Goal: Task Accomplishment & Management: Complete application form

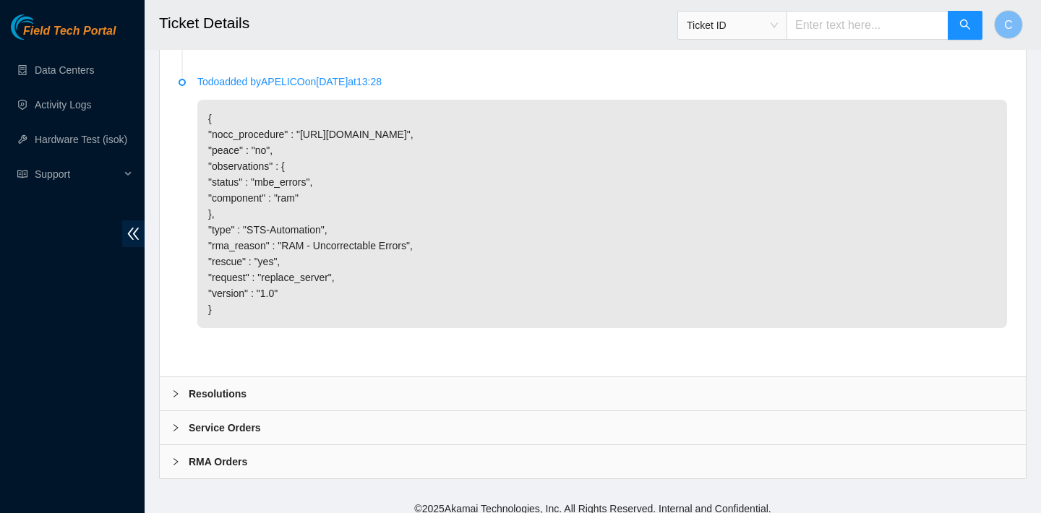
scroll to position [2122, 0]
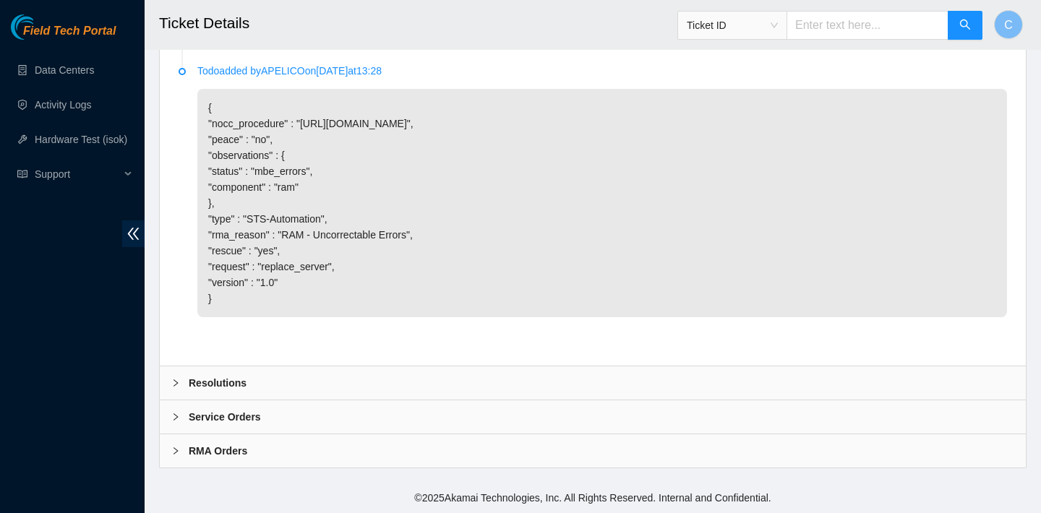
click at [361, 386] on div "Resolutions" at bounding box center [593, 382] width 866 height 33
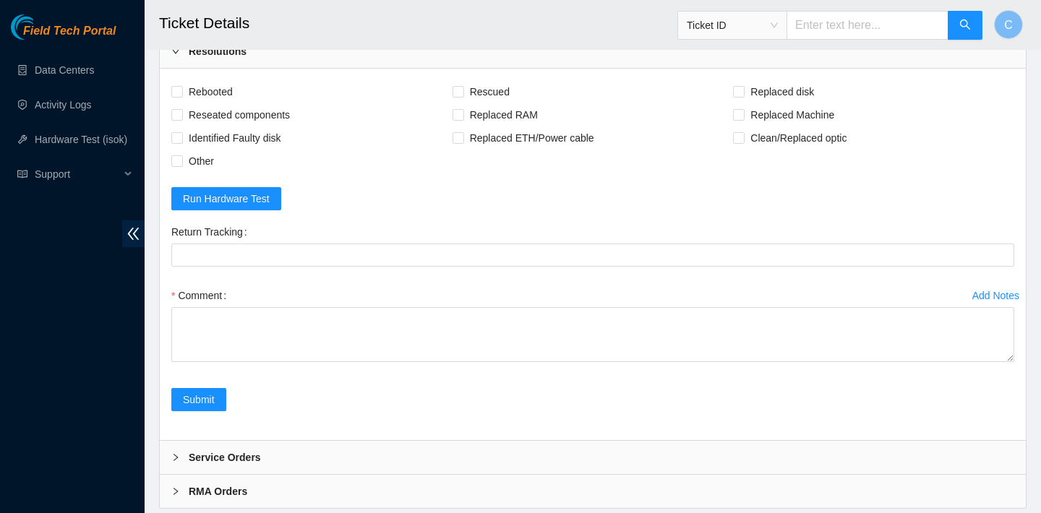
scroll to position [2383, 0]
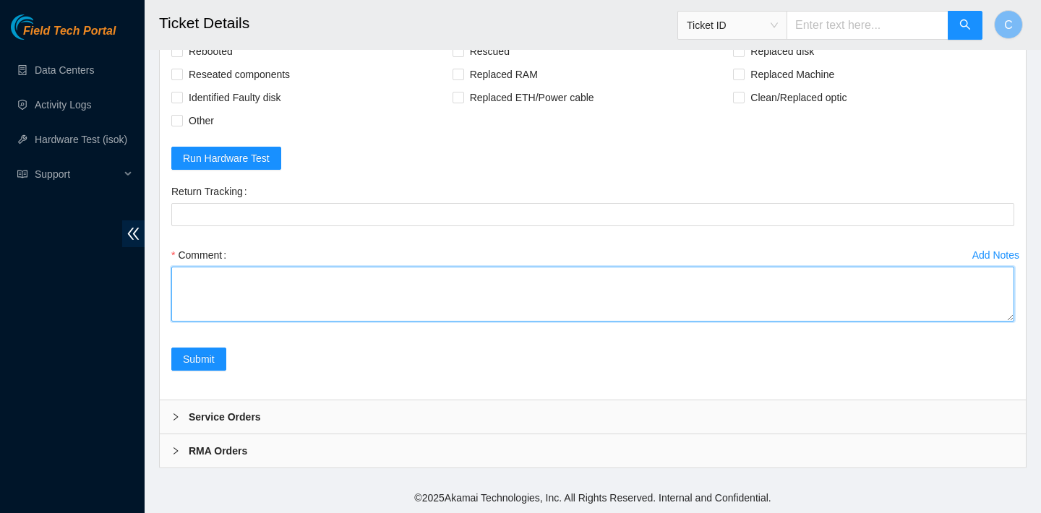
click at [366, 322] on textarea "Comment" at bounding box center [592, 294] width 843 height 55
paste textarea "verified SN powered down faulty server w/ sn CT-4200330-00684 replaced w/ SN CT…"
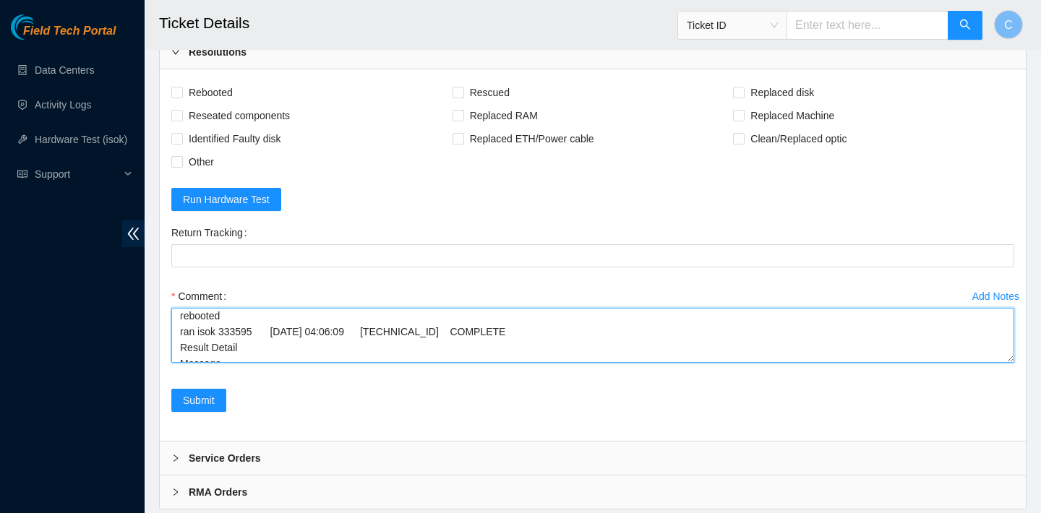
scroll to position [2300, 0]
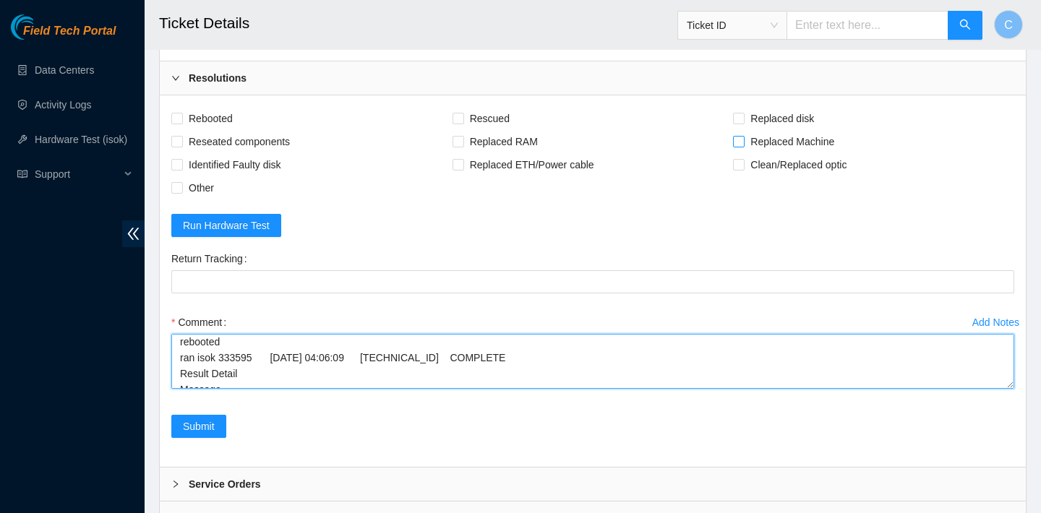
type textarea "verified SN powered down faulty server w/ sn CT-4200330-00684 replaced w/ SN CT…"
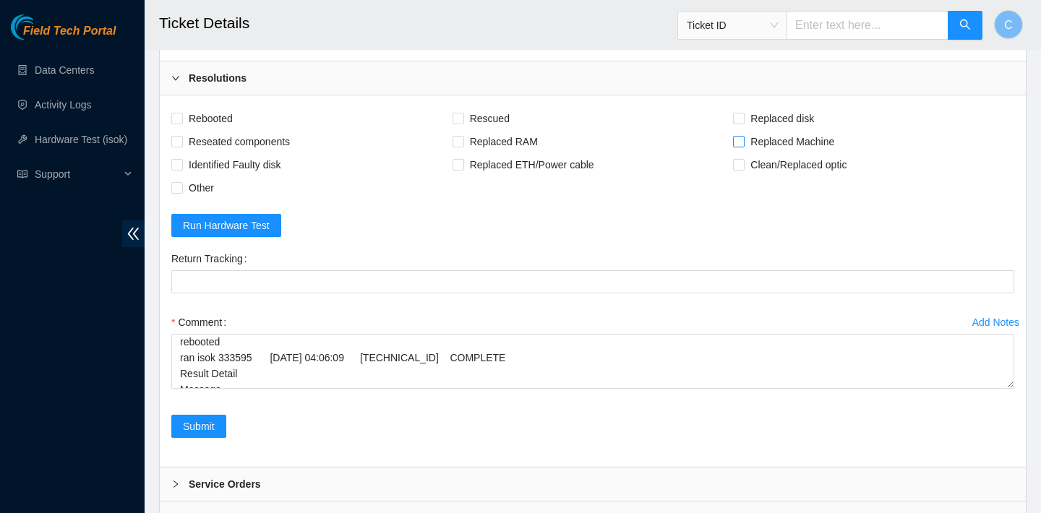
click at [743, 146] on input "Replaced Machine" at bounding box center [738, 141] width 10 height 10
checkbox input "true"
click at [214, 130] on span "Rebooted" at bounding box center [211, 118] width 56 height 23
click at [181, 123] on input "Rebooted" at bounding box center [176, 118] width 10 height 10
checkbox input "true"
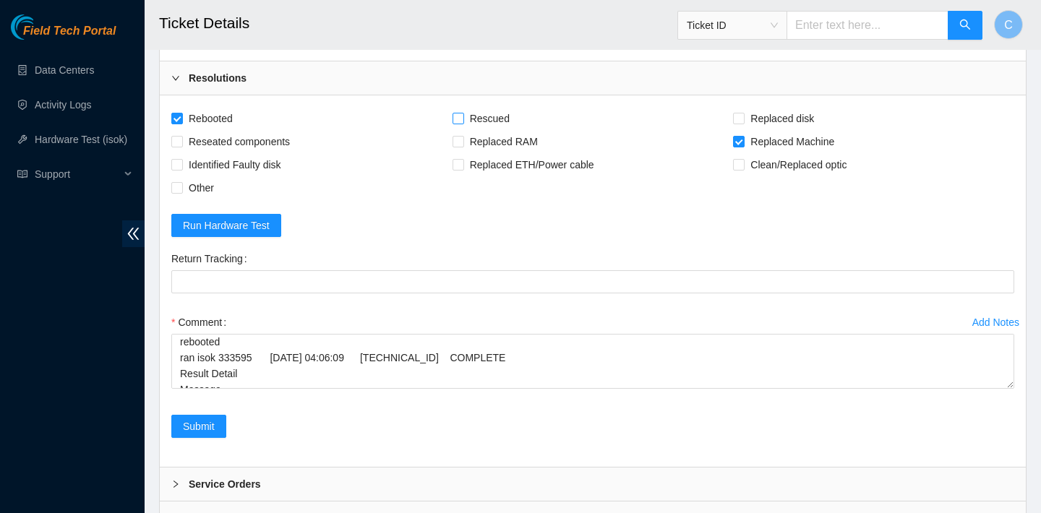
click at [475, 130] on span "Rescued" at bounding box center [489, 118] width 51 height 23
click at [463, 123] on input "Rescued" at bounding box center [457, 118] width 10 height 10
checkbox input "true"
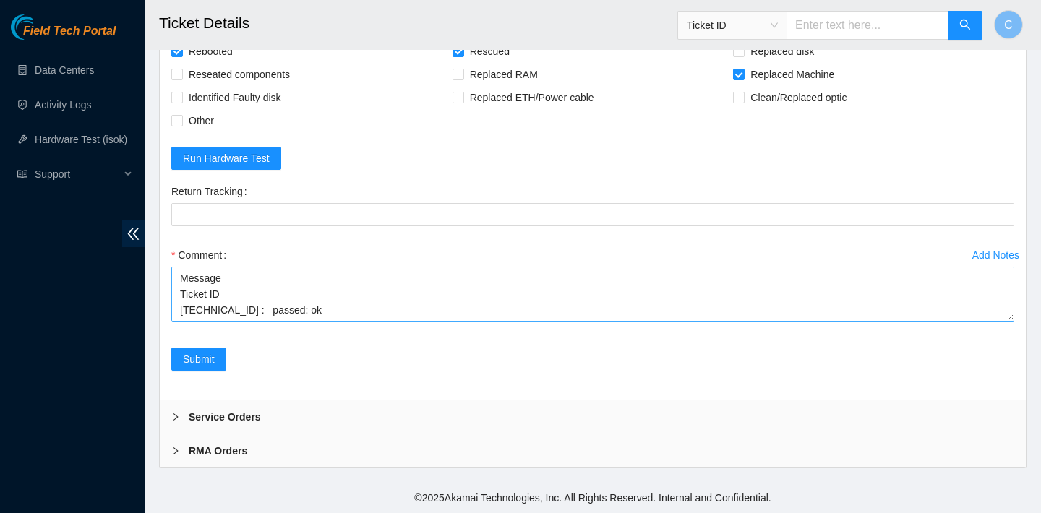
scroll to position [130, 0]
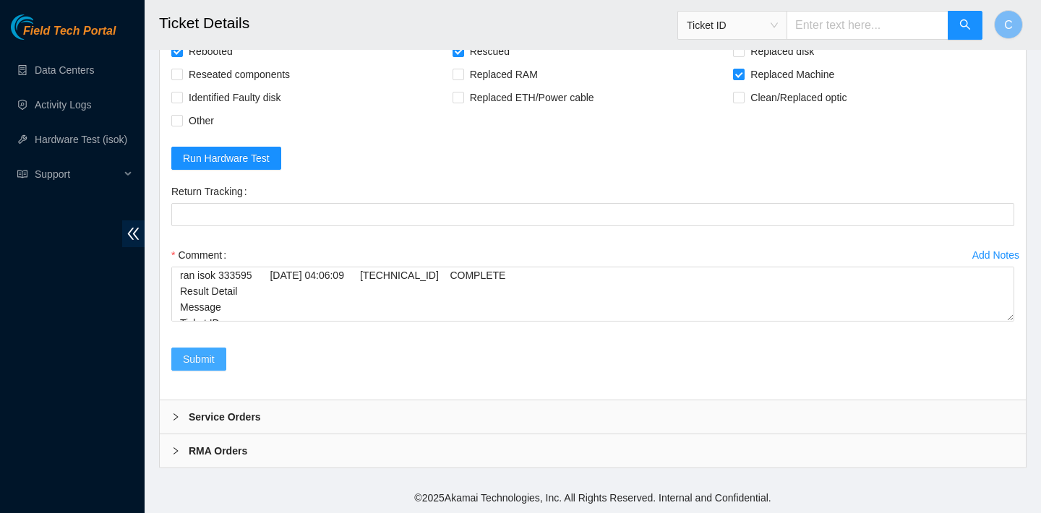
click at [199, 367] on span "Submit" at bounding box center [199, 359] width 32 height 16
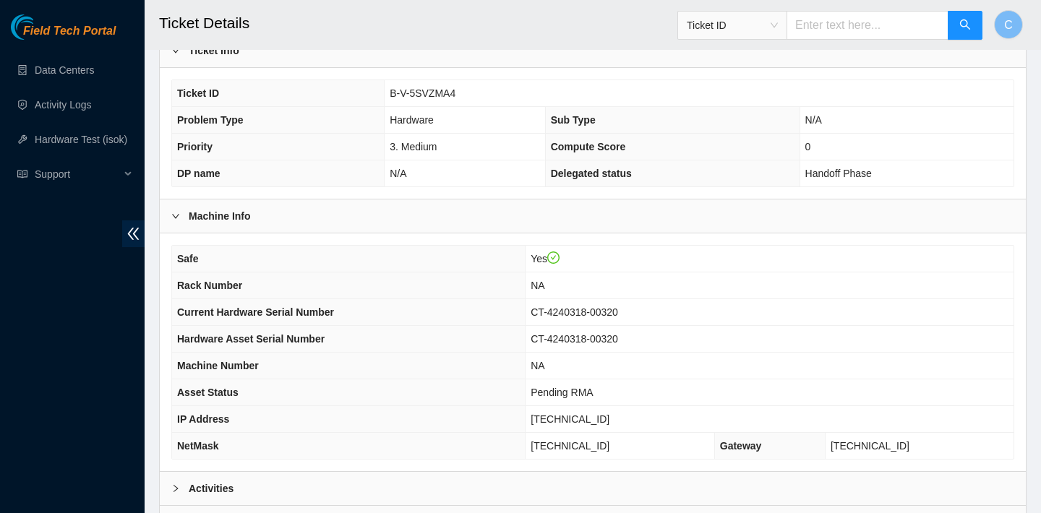
scroll to position [244, 0]
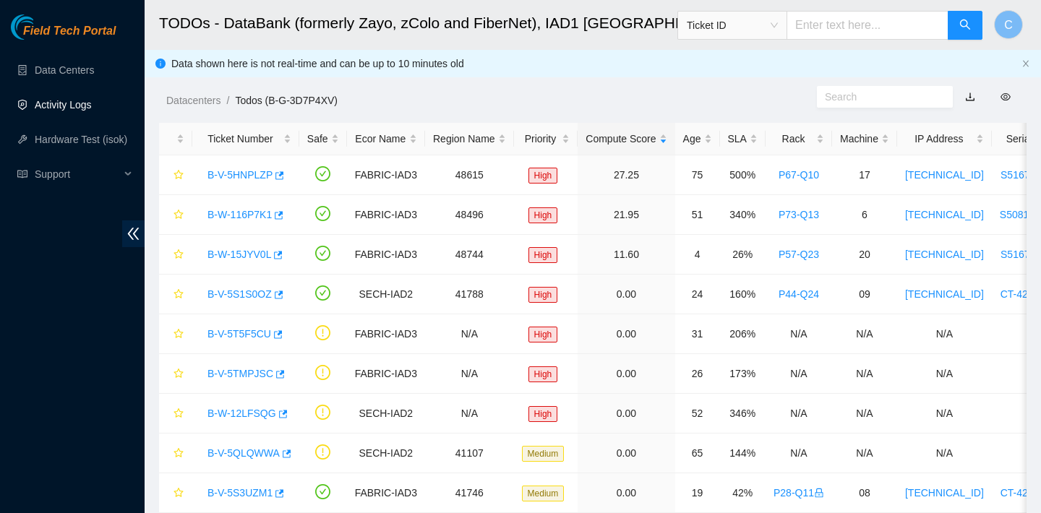
scroll to position [125, 0]
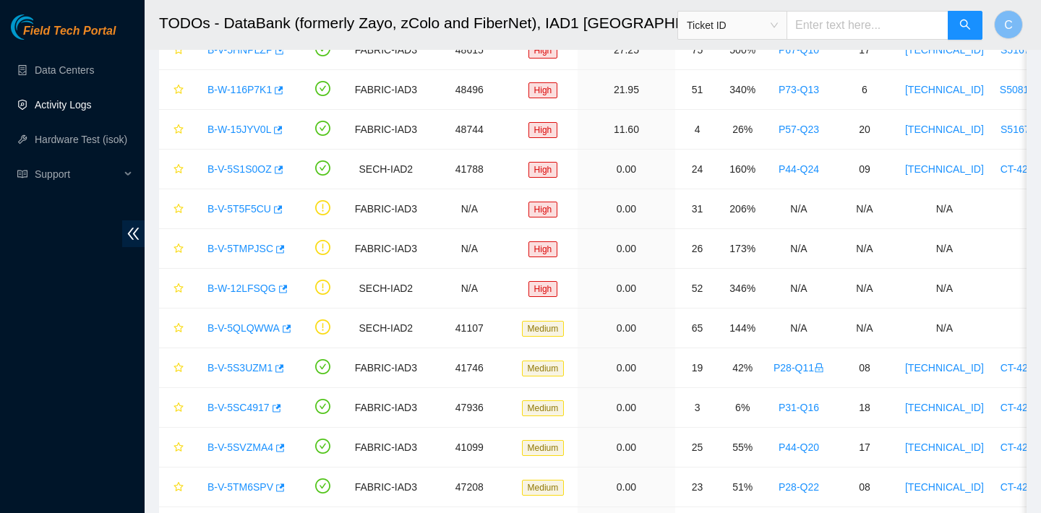
click at [59, 99] on link "Activity Logs" at bounding box center [63, 105] width 57 height 12
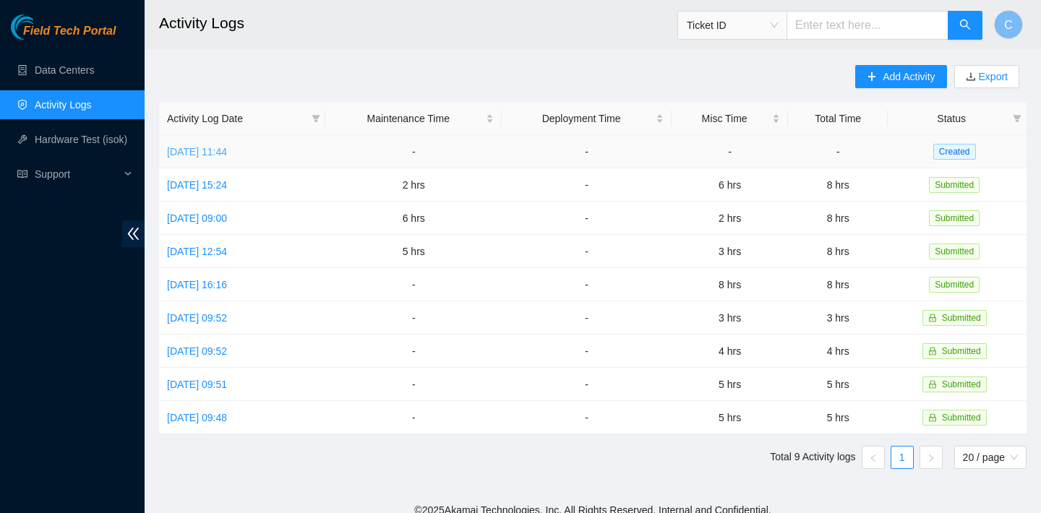
click at [227, 147] on link "[DATE] 11:44" at bounding box center [197, 152] width 60 height 12
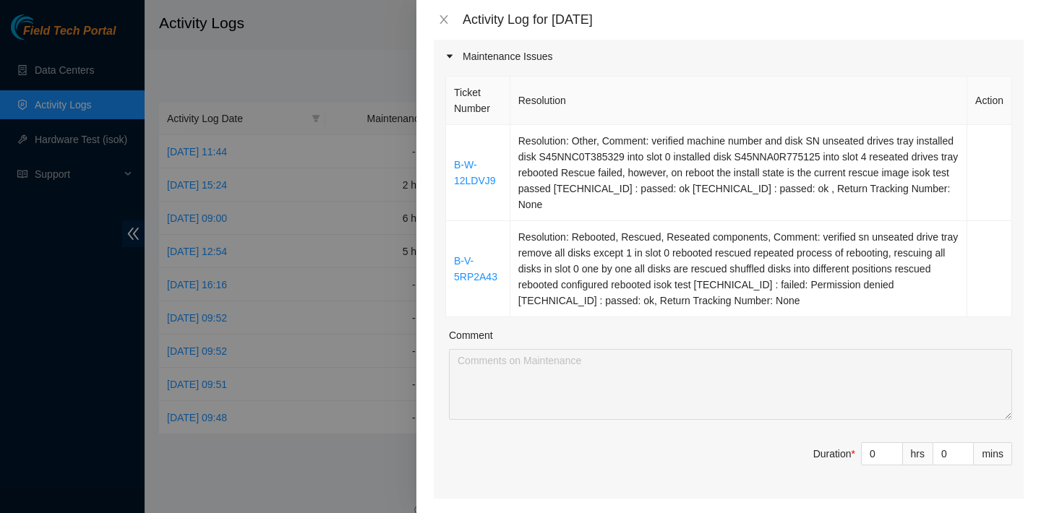
scroll to position [572, 0]
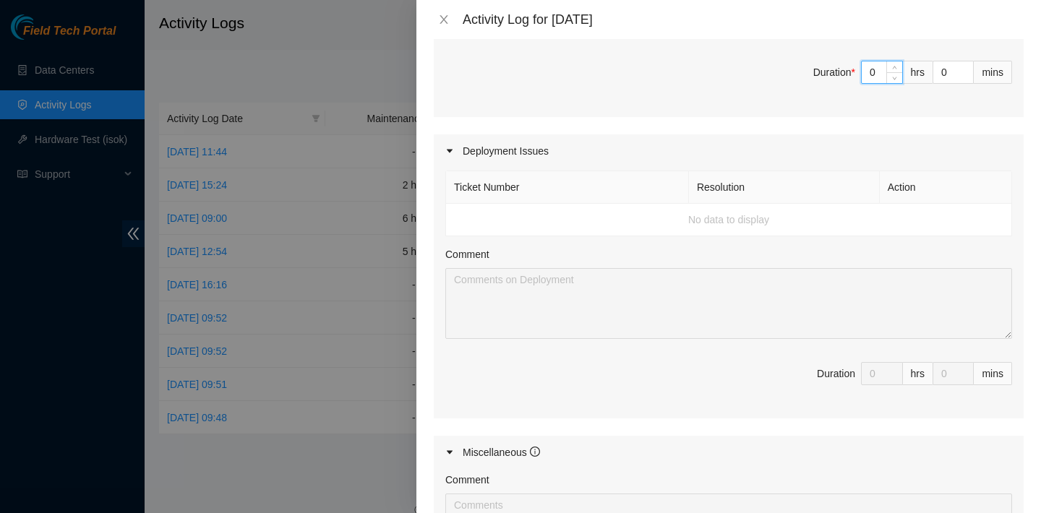
click at [883, 76] on input "0" at bounding box center [881, 72] width 40 height 22
type input "4"
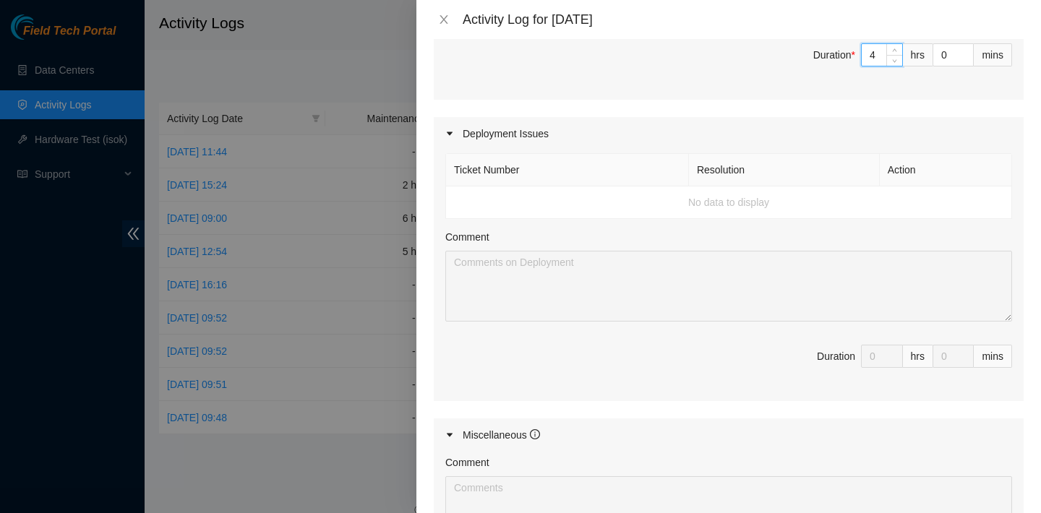
scroll to position [869, 0]
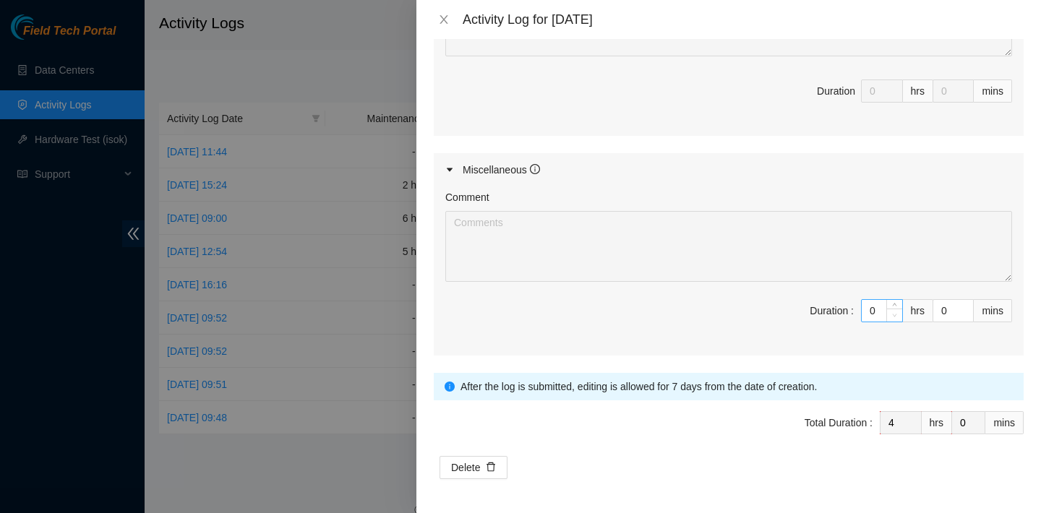
click at [890, 312] on span "down" at bounding box center [894, 315] width 9 height 9
type input "4"
click at [879, 307] on input "0" at bounding box center [881, 311] width 40 height 22
type input "2"
type input "6"
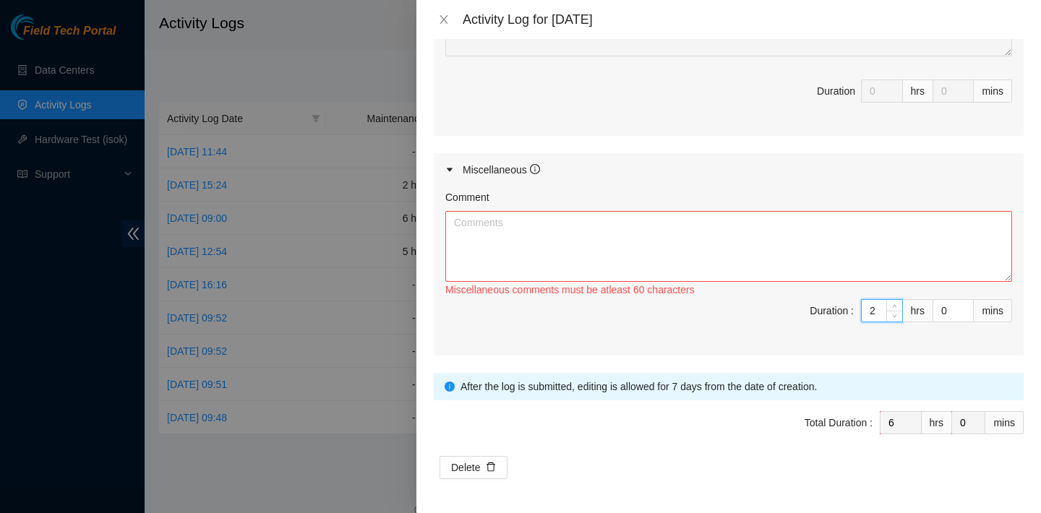
type input "2"
click at [759, 267] on textarea "Comment" at bounding box center [728, 246] width 567 height 71
click at [556, 241] on textarea "Toured Equinix Got permanent badeg" at bounding box center [728, 246] width 567 height 71
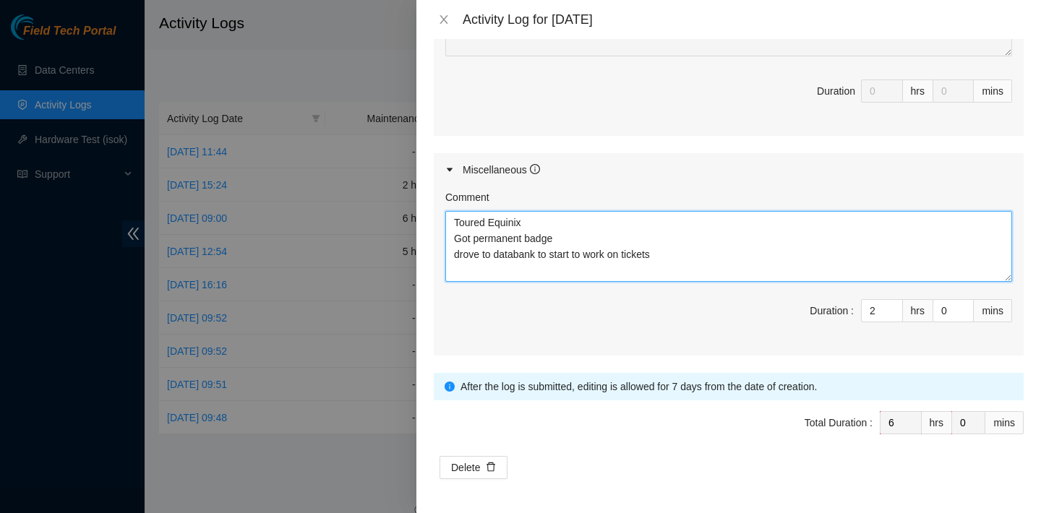
type textarea "Toured Equinix Got permanent badge drove to databank to start to work on tickets"
drag, startPoint x: 671, startPoint y: 262, endPoint x: 454, endPoint y: 211, distance: 223.3
click at [454, 211] on textarea "Toured Equinix Got permanent badge drove to databank to start to work on tickets" at bounding box center [728, 246] width 567 height 71
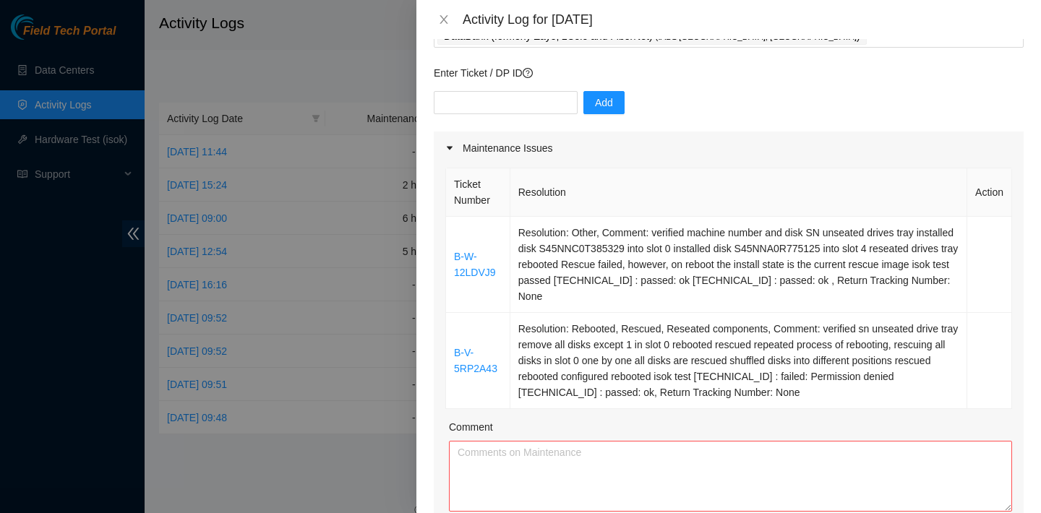
scroll to position [98, 0]
click at [445, 19] on icon "close" at bounding box center [444, 20] width 12 height 12
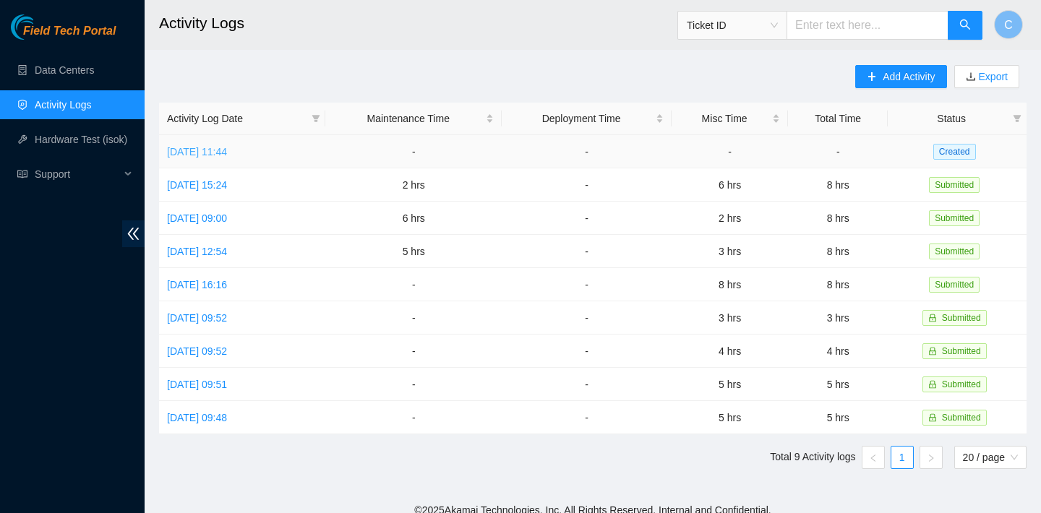
click at [227, 150] on link "[DATE] 11:44" at bounding box center [197, 152] width 60 height 12
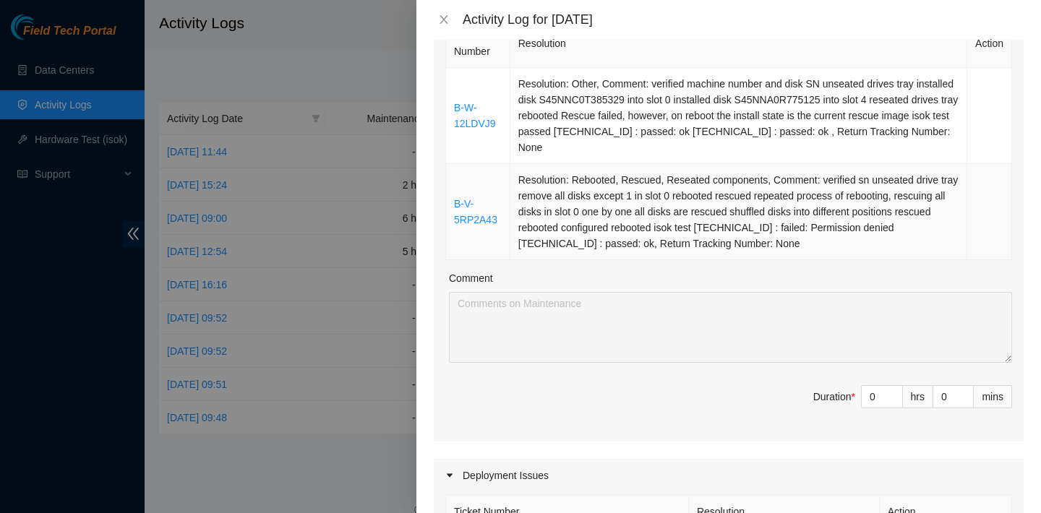
scroll to position [210, 0]
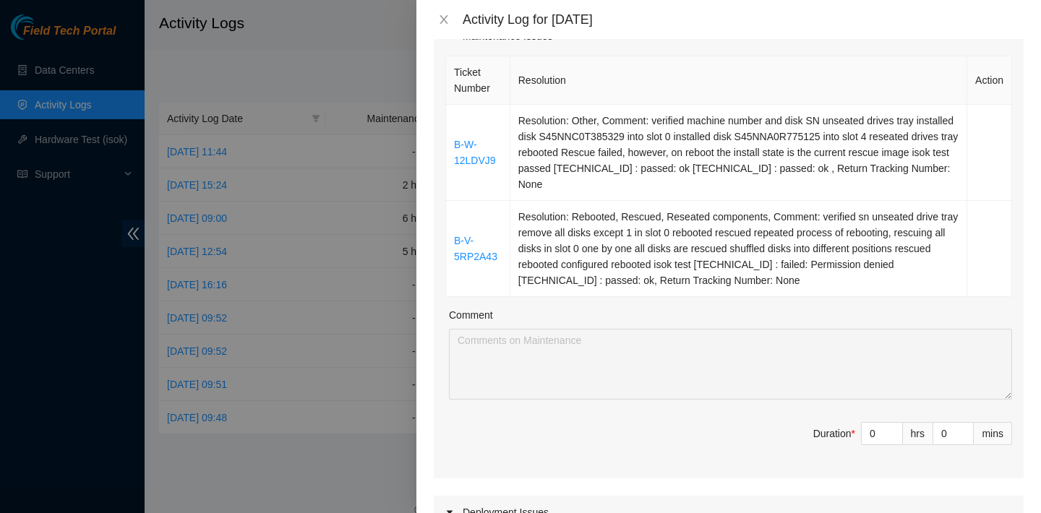
click at [295, 160] on div at bounding box center [520, 256] width 1041 height 513
click at [447, 25] on button "Close" at bounding box center [444, 20] width 20 height 14
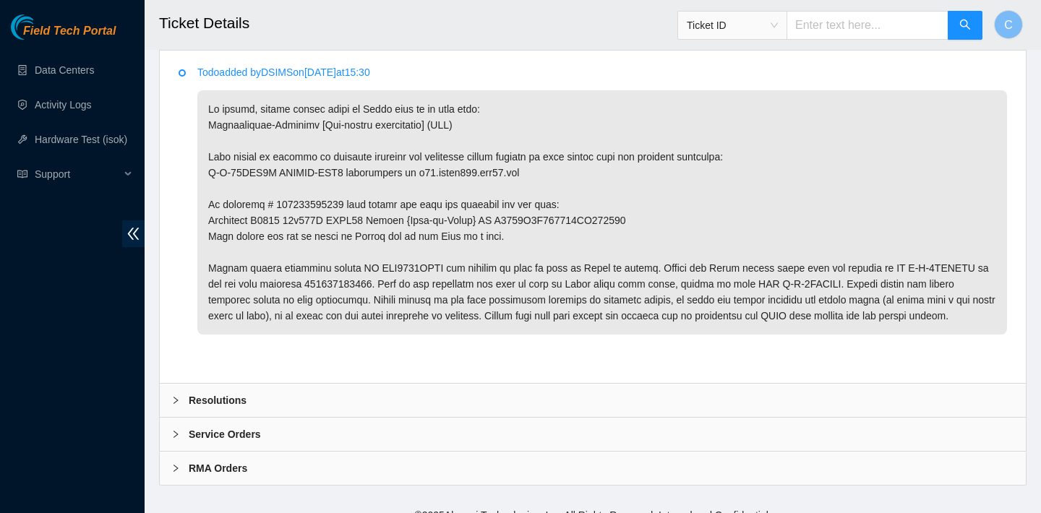
scroll to position [760, 0]
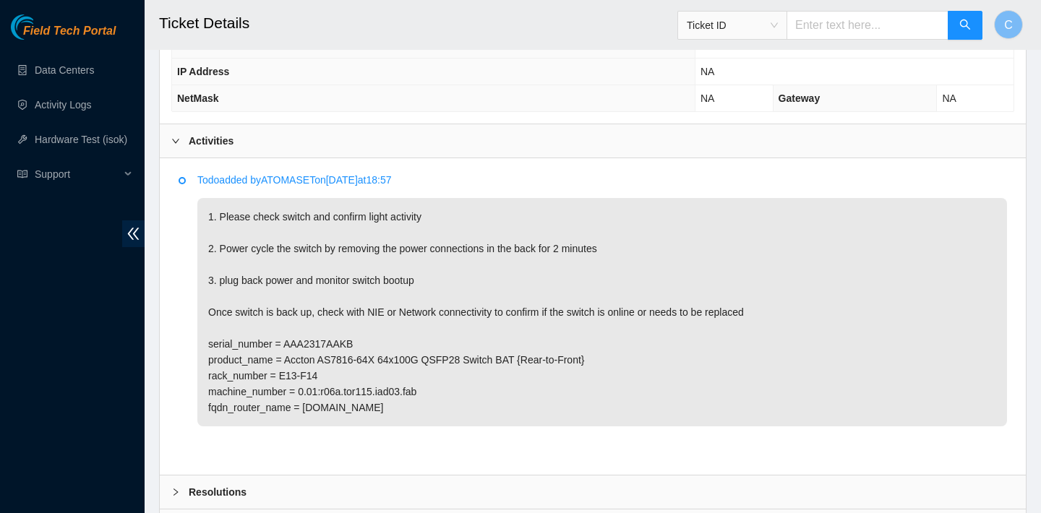
scroll to position [715, 0]
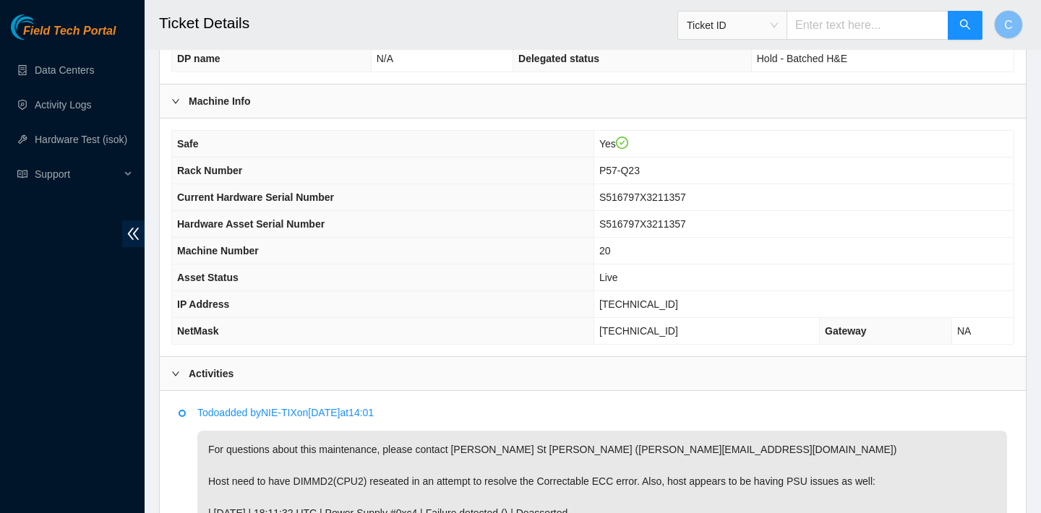
scroll to position [721, 0]
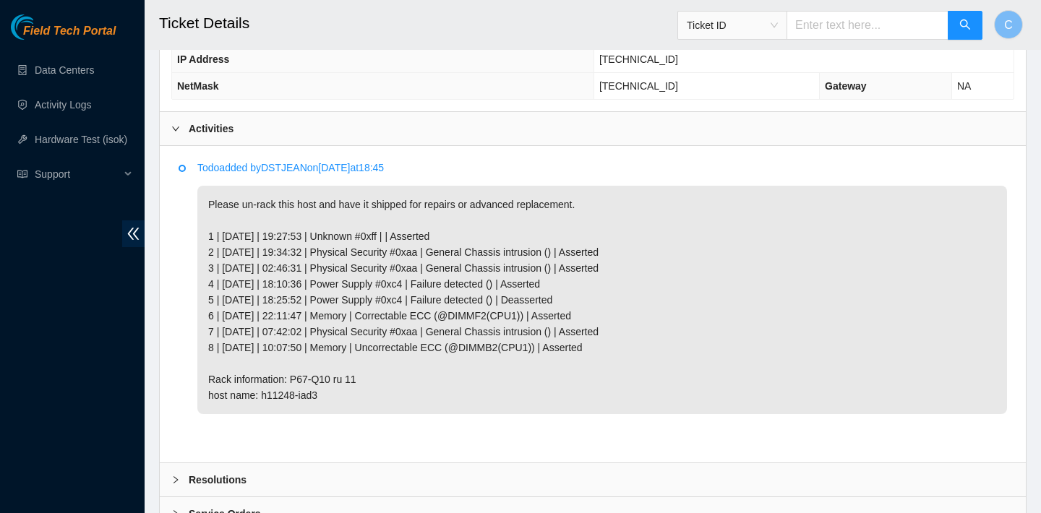
scroll to position [737, 0]
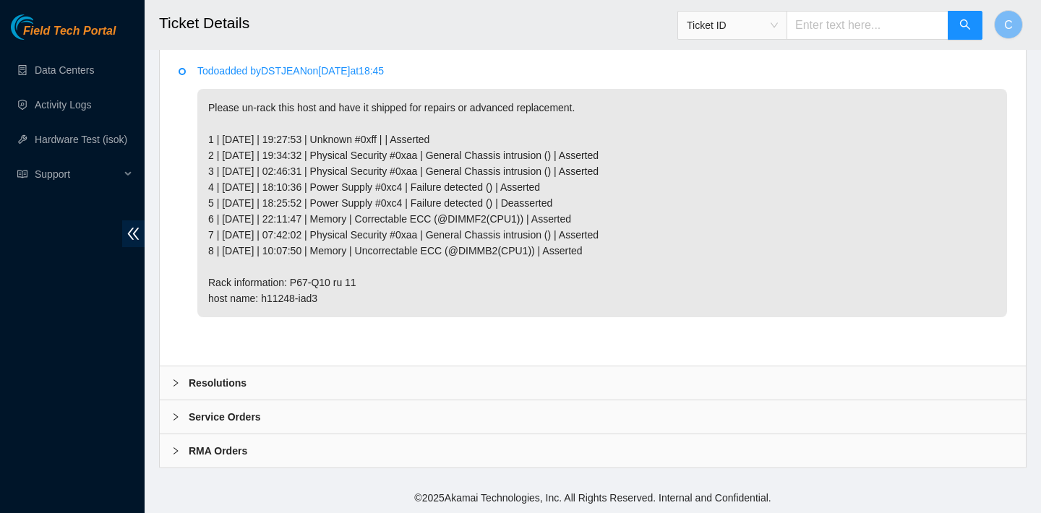
click at [327, 376] on div "Resolutions" at bounding box center [593, 382] width 866 height 33
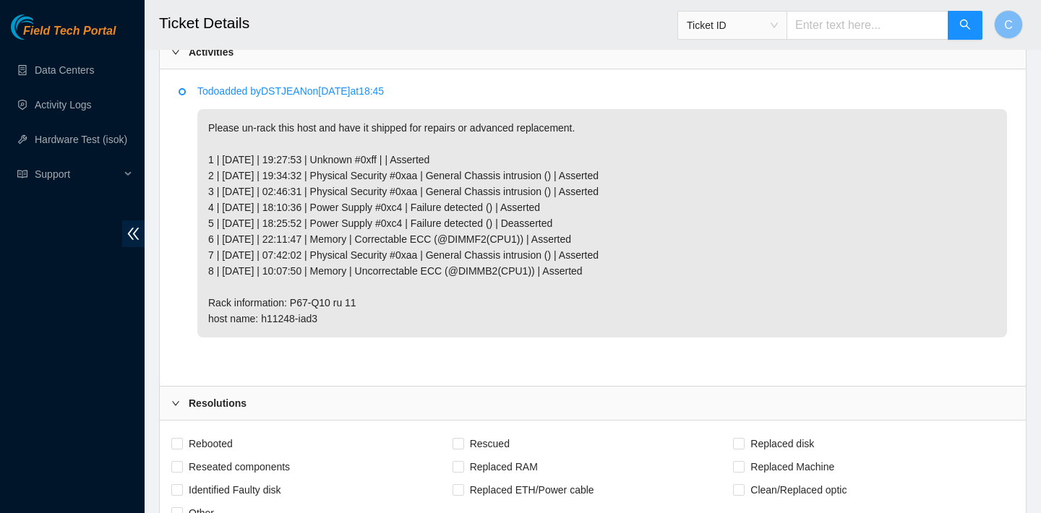
scroll to position [911, 0]
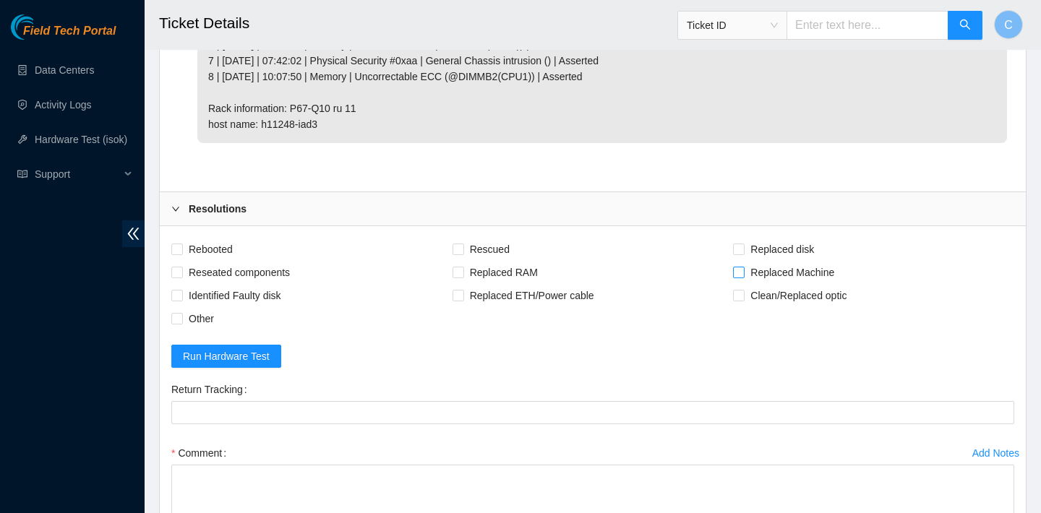
click at [742, 270] on input "Replaced Machine" at bounding box center [738, 272] width 10 height 10
checkbox input "true"
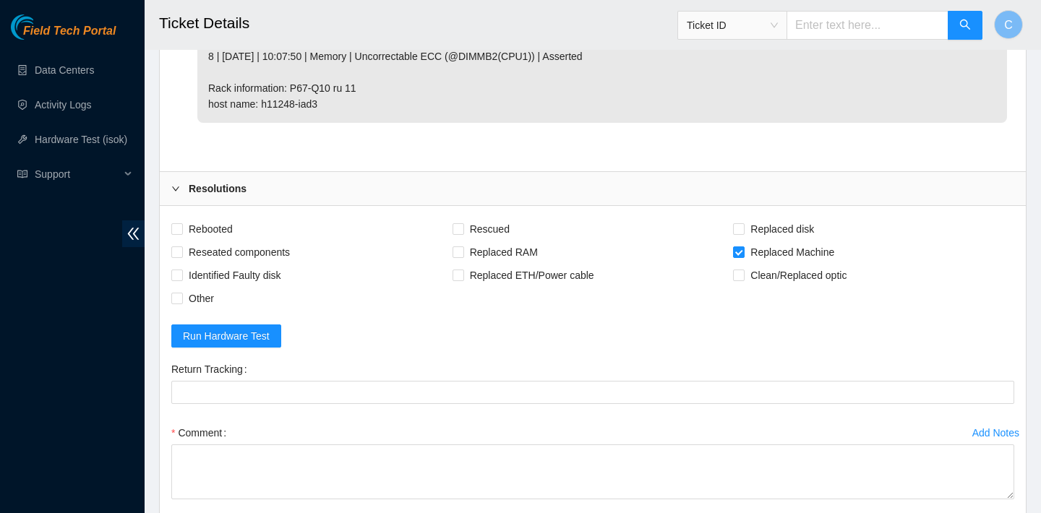
scroll to position [980, 0]
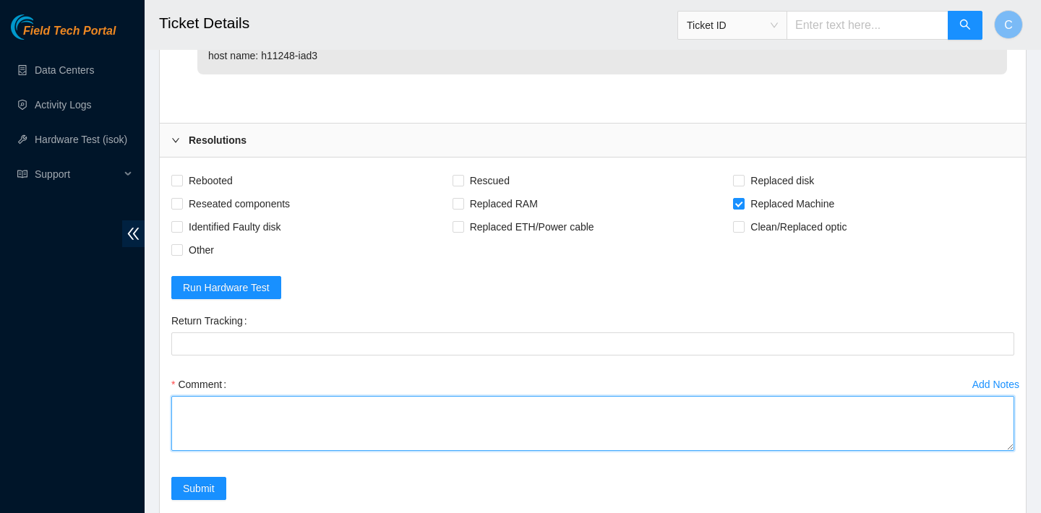
click at [407, 432] on textarea "Comment" at bounding box center [592, 423] width 843 height 55
type textarea "u"
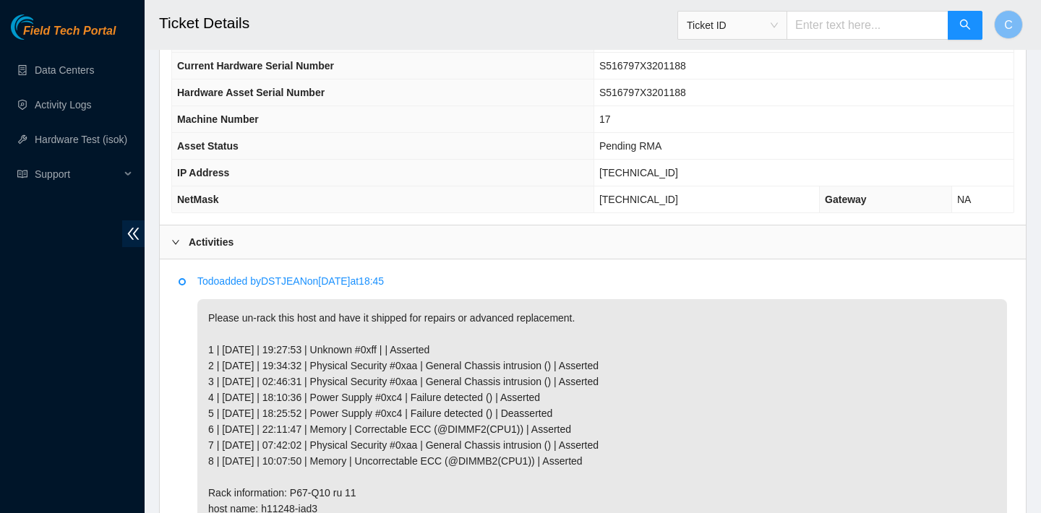
scroll to position [507, 0]
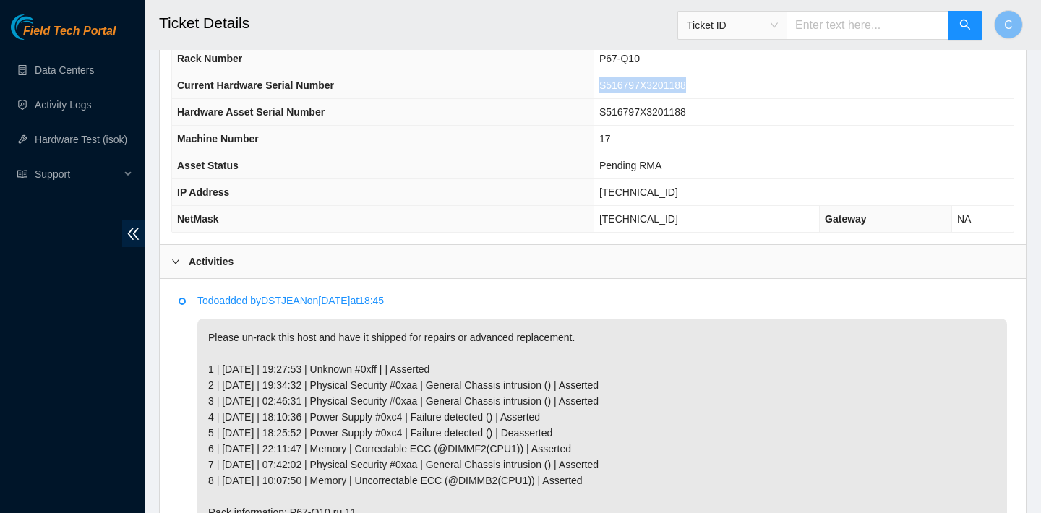
drag, startPoint x: 713, startPoint y: 77, endPoint x: 616, endPoint y: 82, distance: 96.2
click at [616, 82] on td "S516797X3201188" at bounding box center [803, 85] width 420 height 27
copy span "S516797X3201188"
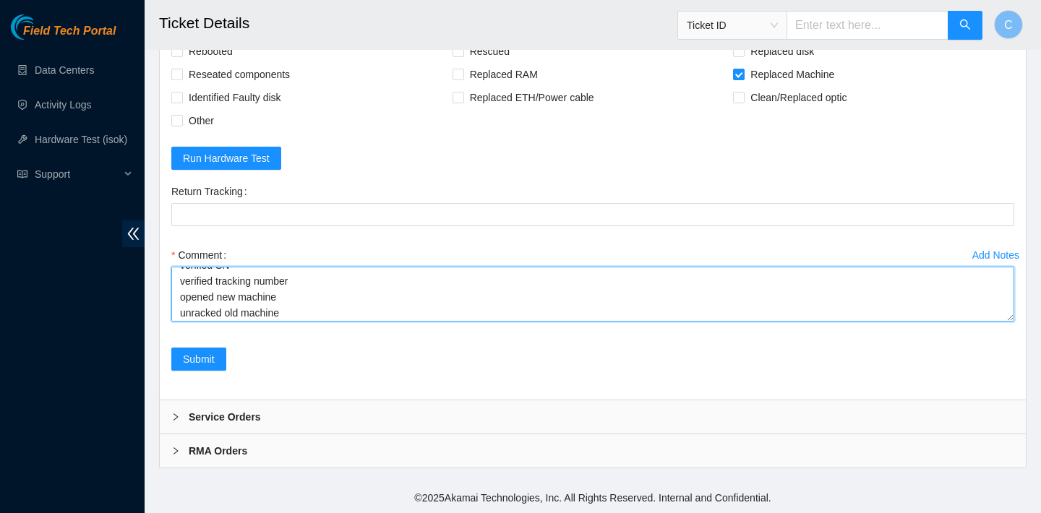
click at [302, 311] on textarea "verified SN verified tracking number opened new machine unracked old machine" at bounding box center [592, 294] width 843 height 55
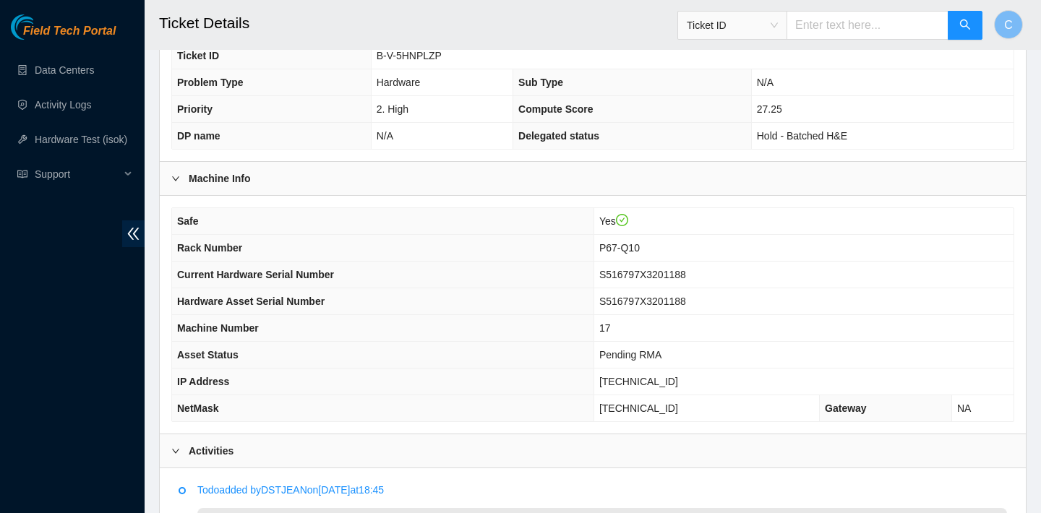
scroll to position [104, 0]
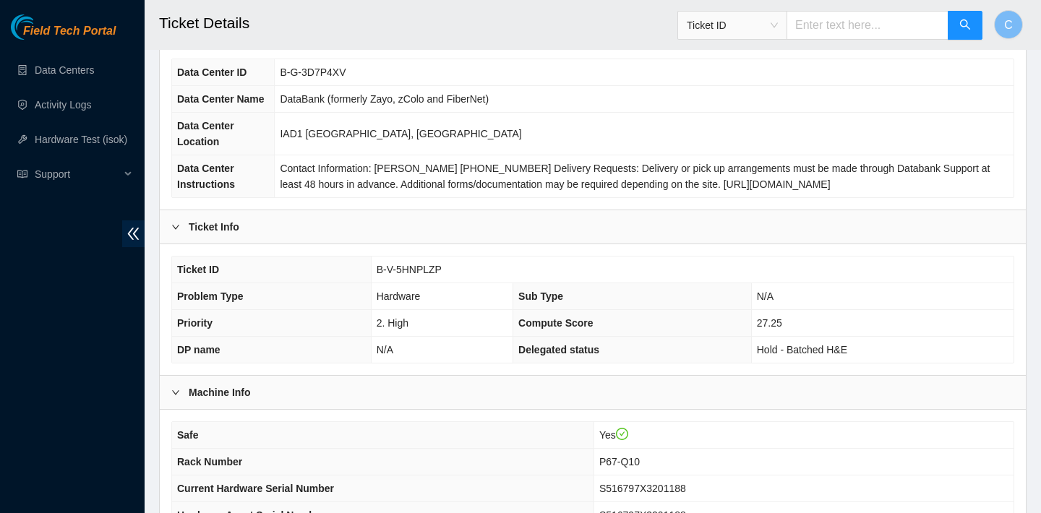
type textarea "verified SN verified tracking number opened new machine unracked old machine SN"
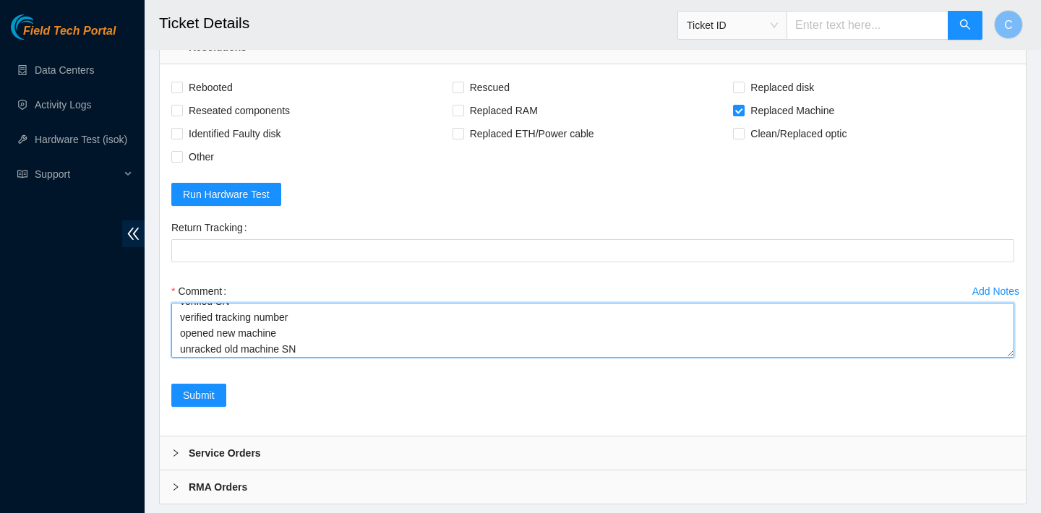
scroll to position [0, 0]
drag, startPoint x: 318, startPoint y: 344, endPoint x: 168, endPoint y: 293, distance: 158.2
click at [168, 293] on div "Add Notes Comment verified SN verified tracking number opened new machine unrac…" at bounding box center [592, 332] width 854 height 104
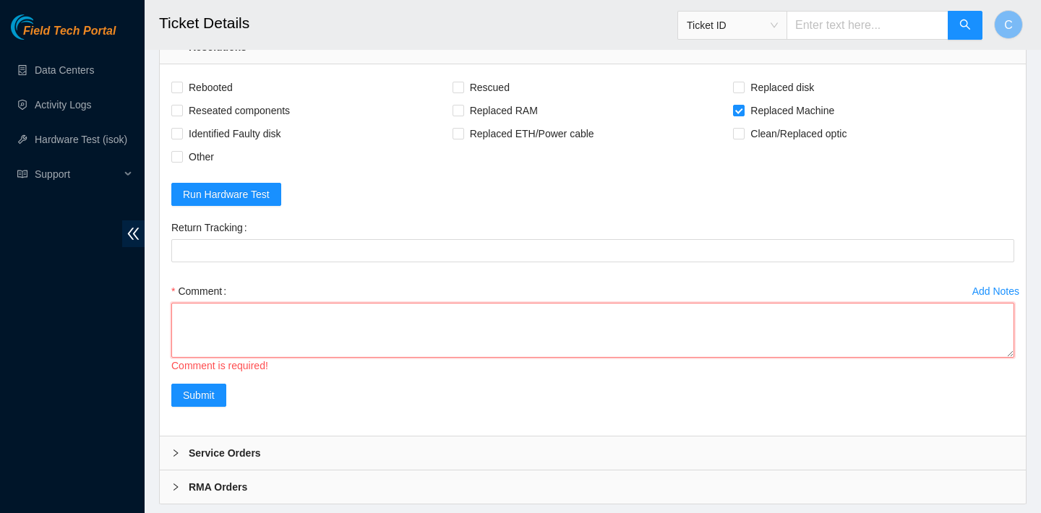
scroll to position [1030, 0]
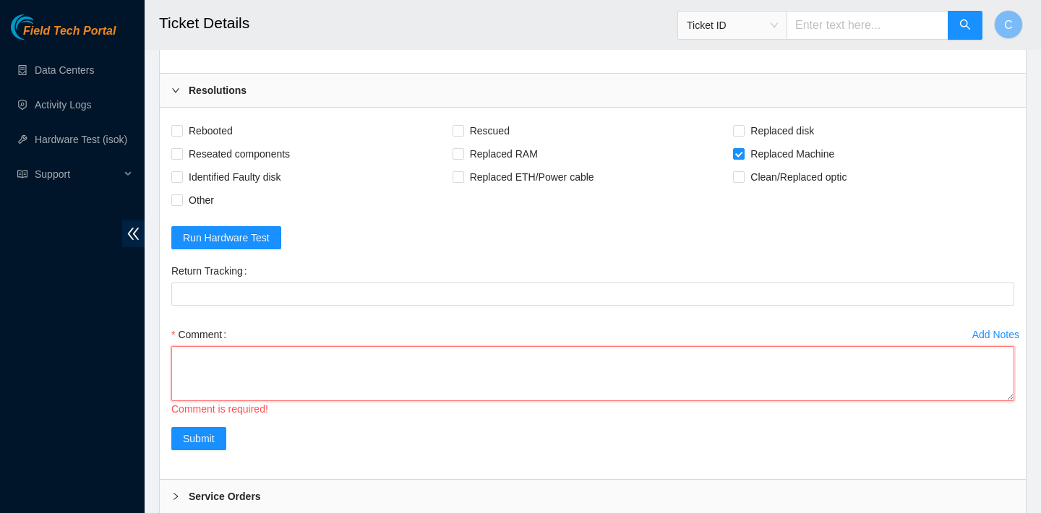
click at [486, 364] on textarea "Comment" at bounding box center [592, 373] width 843 height 55
paste textarea "verifed mahcine is safe to powerd down 9/4/25 via webex channel powered down, d…"
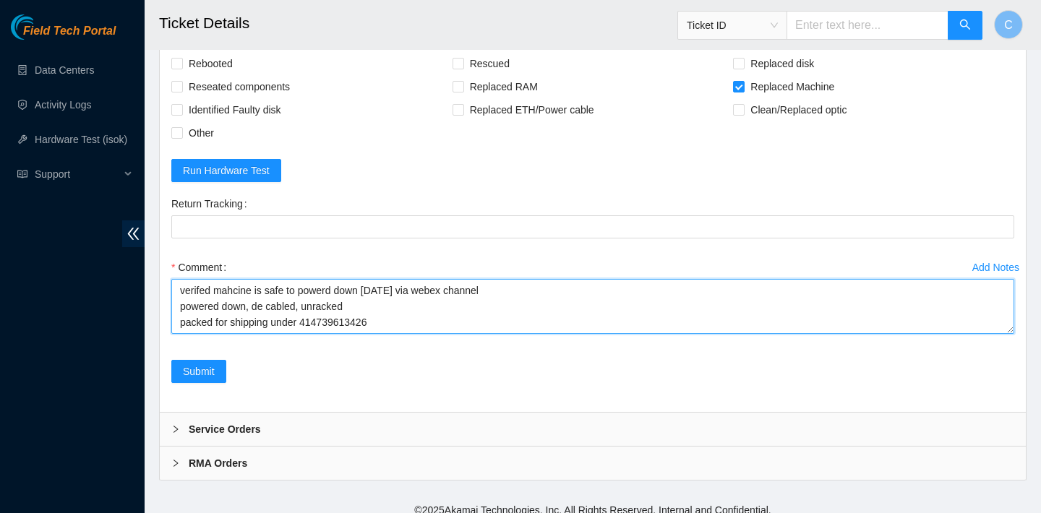
scroll to position [1099, 0]
type textarea "verifed mahcine is safe to powerd down 9/4/25 via webex channel powered down, d…"
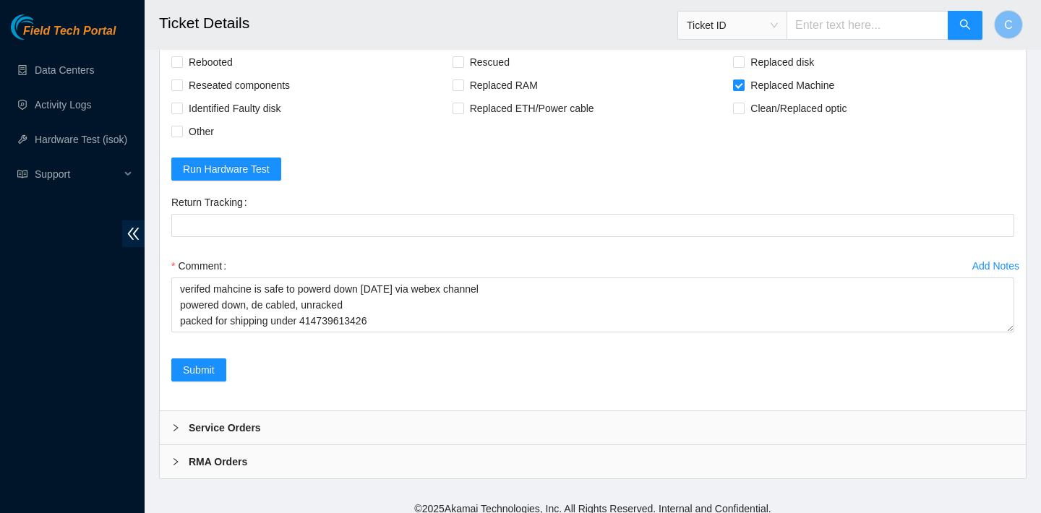
click at [741, 85] on input "Replaced Machine" at bounding box center [738, 84] width 10 height 10
checkbox input "false"
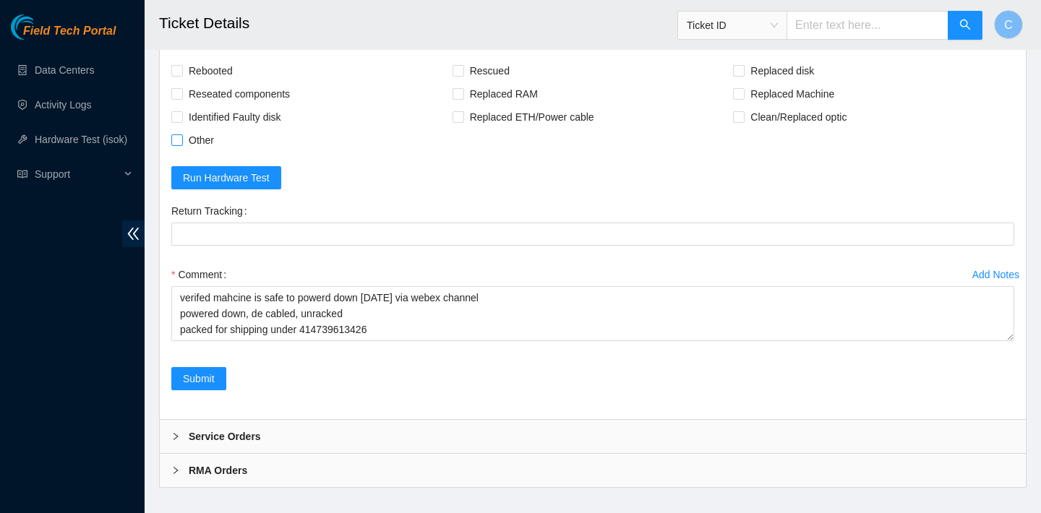
click at [175, 135] on input "Other" at bounding box center [176, 139] width 10 height 10
checkbox input "true"
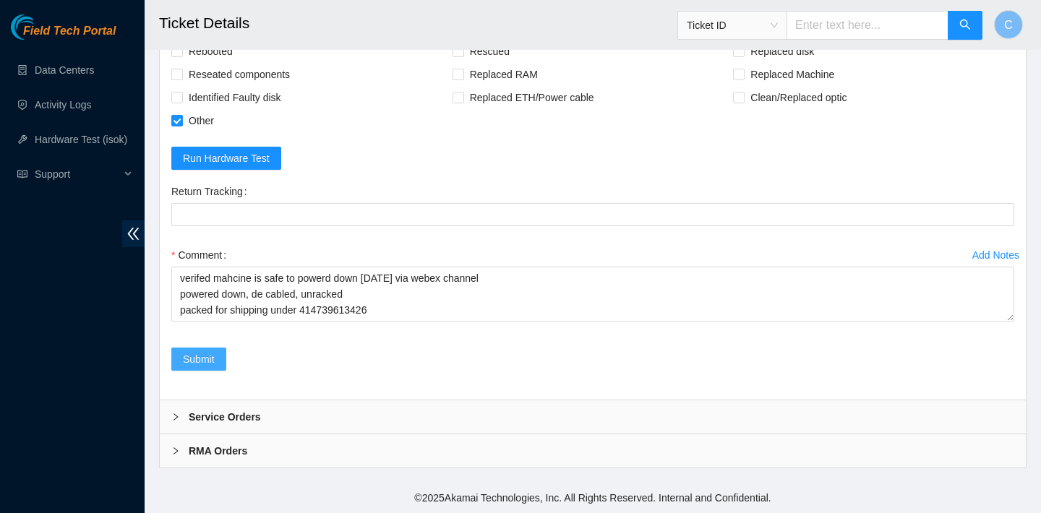
click at [197, 358] on span "Submit" at bounding box center [199, 359] width 32 height 16
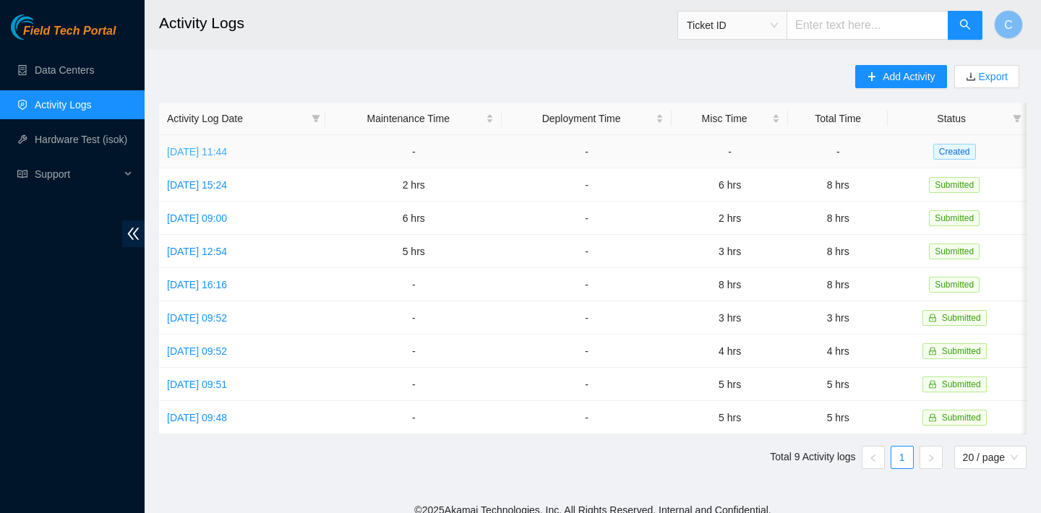
click at [227, 148] on link "[DATE] 11:44" at bounding box center [197, 152] width 60 height 12
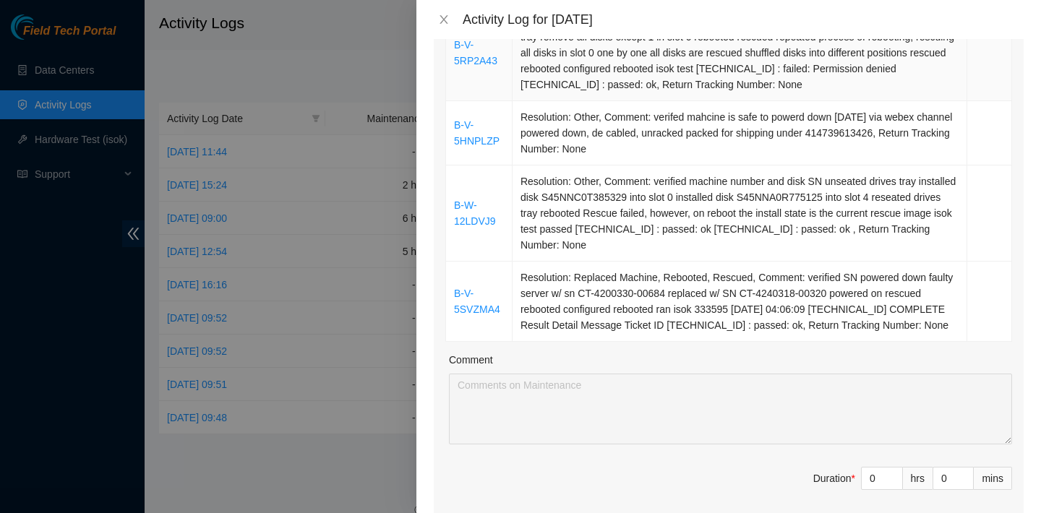
scroll to position [258, 0]
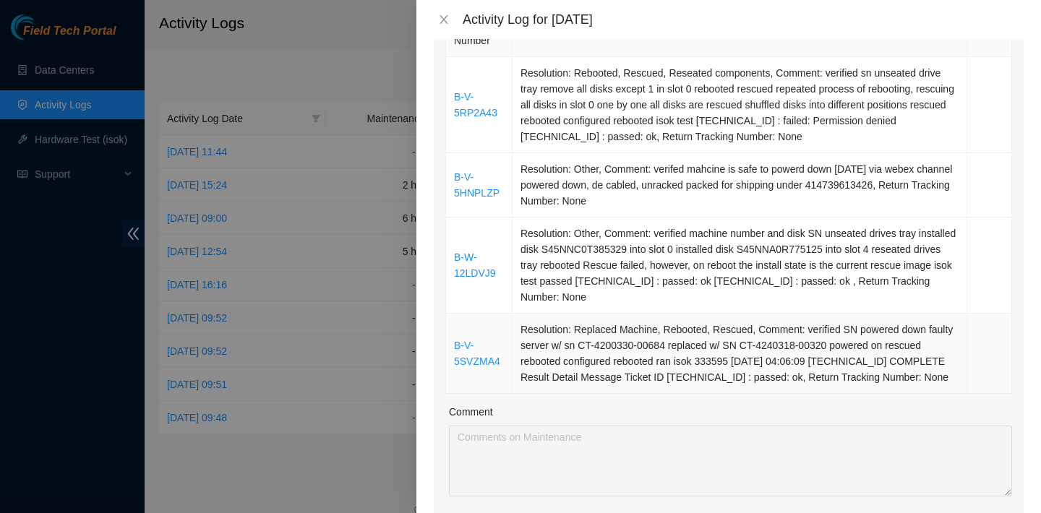
drag, startPoint x: 472, startPoint y: 66, endPoint x: 692, endPoint y: 403, distance: 402.7
click at [692, 394] on tbody "B-V-5RP2A43 Resolution: Rebooted, Rescued, Reseated components, Comment: verifi…" at bounding box center [729, 225] width 566 height 337
copy tbody "B-V-5RP2A43 Resolution: Rebooted, Rescued, Reseated components, Comment: verifi…"
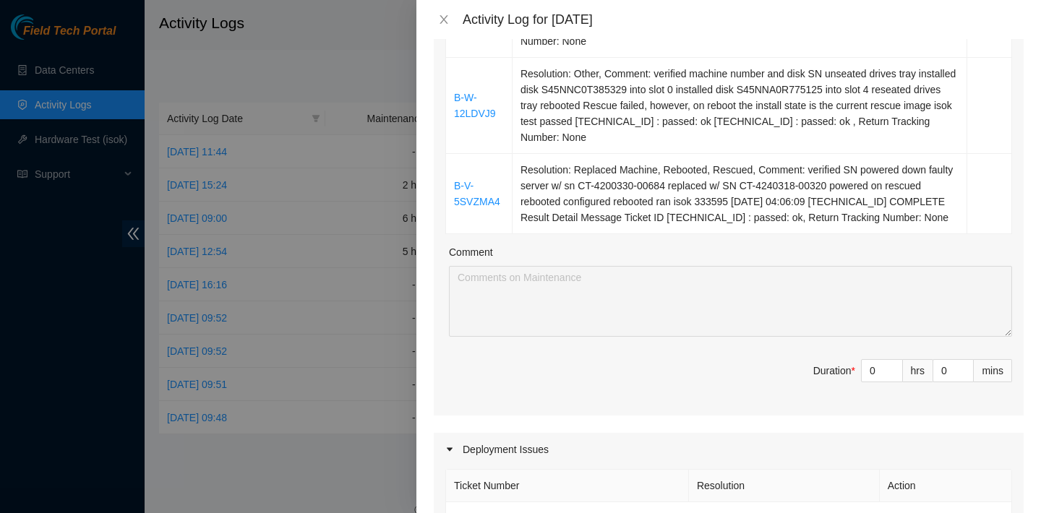
scroll to position [456, 0]
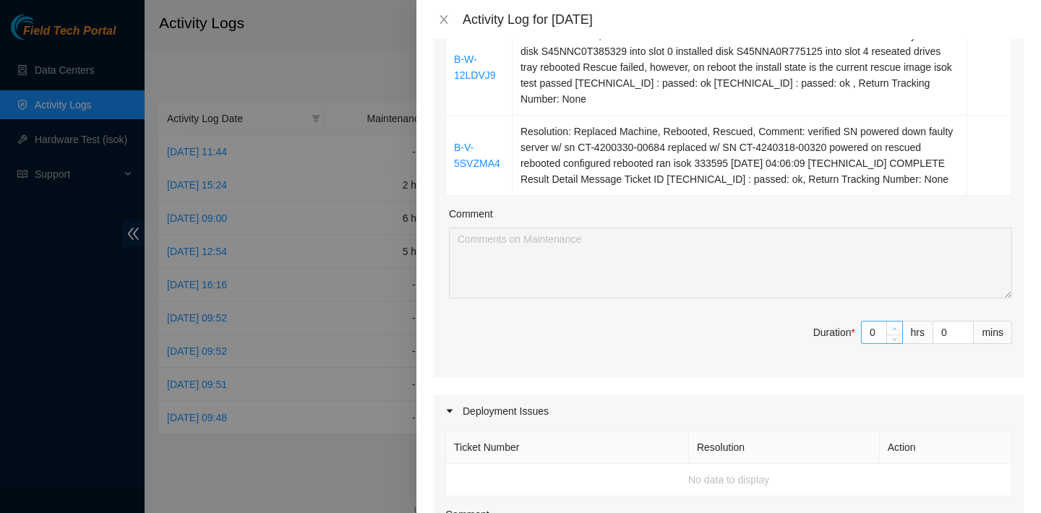
type input "1"
click at [886, 335] on span "Increase Value" at bounding box center [894, 328] width 16 height 13
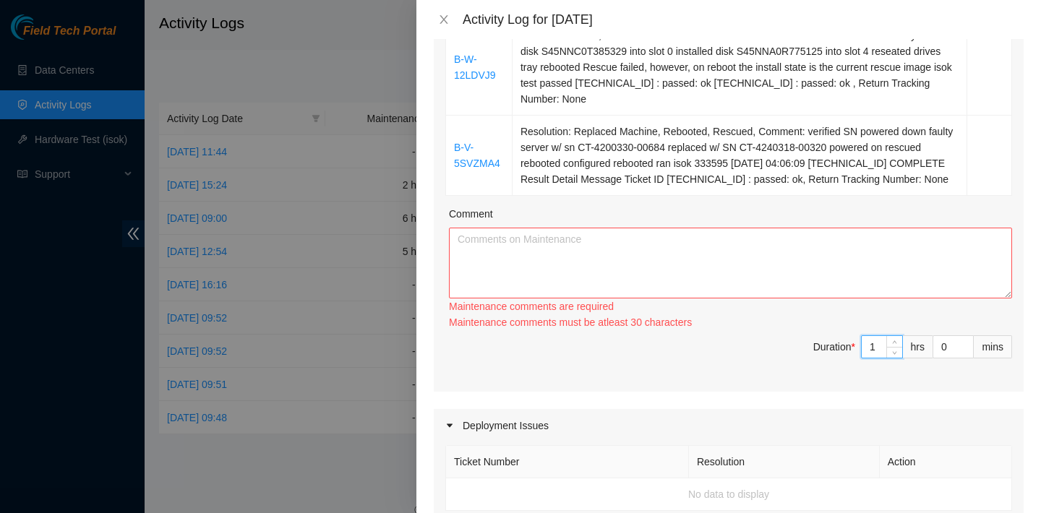
click at [884, 347] on div "Ticket Number Resolution Action B-V-5RP2A43 Resolution: Rebooted, Rescued, Rese…" at bounding box center [729, 99] width 590 height 585
click at [880, 358] on input "1" at bounding box center [881, 347] width 40 height 22
type input "0"
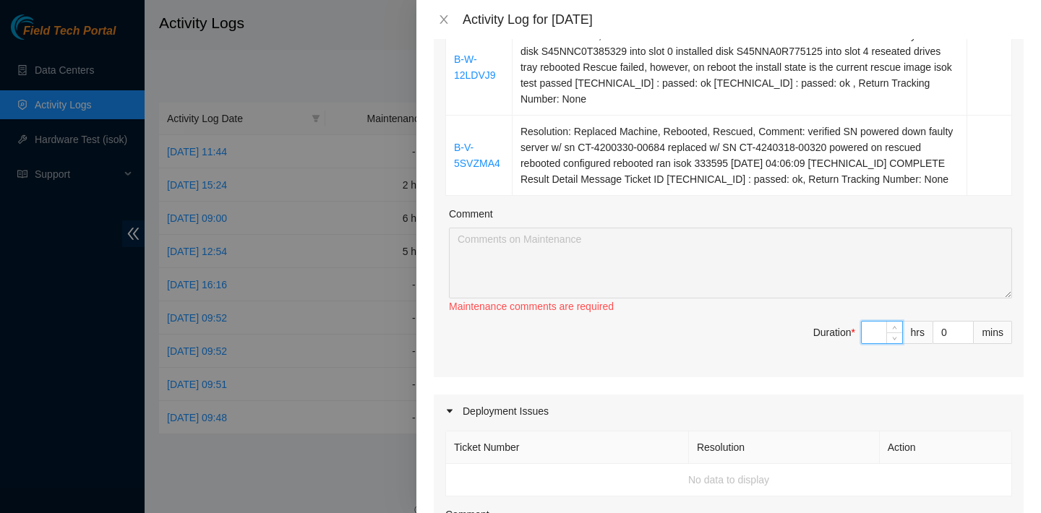
type input "6"
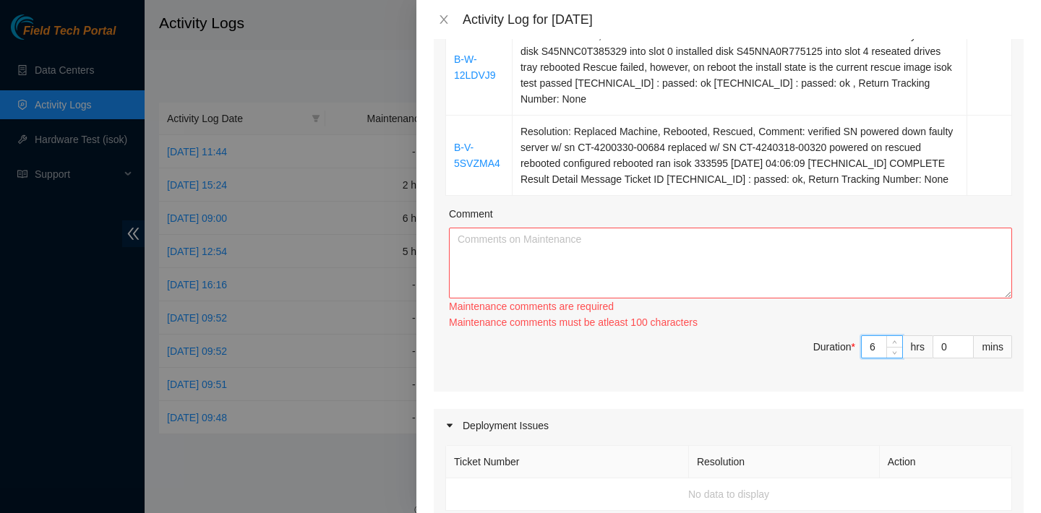
type input "6"
click at [627, 296] on textarea "Comment" at bounding box center [730, 263] width 563 height 71
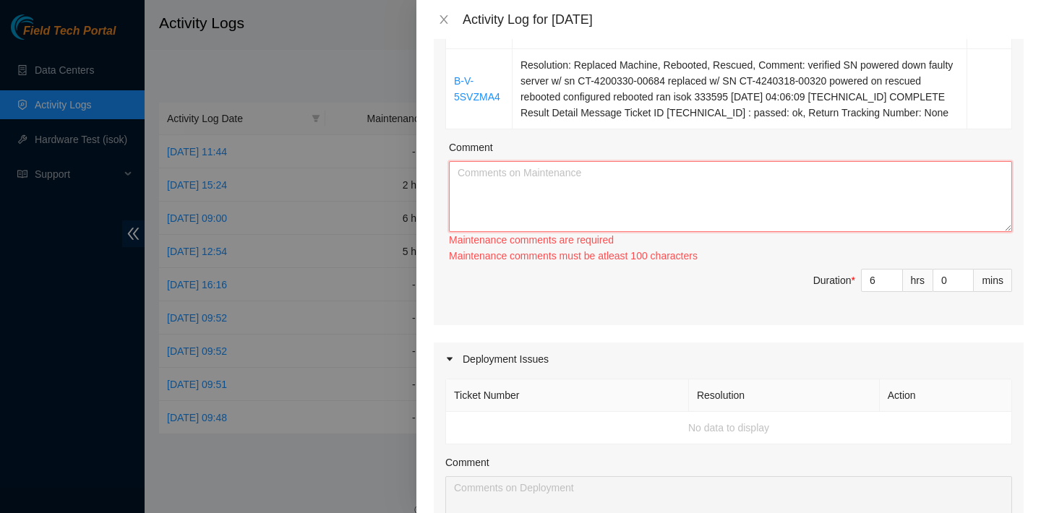
scroll to position [482, 0]
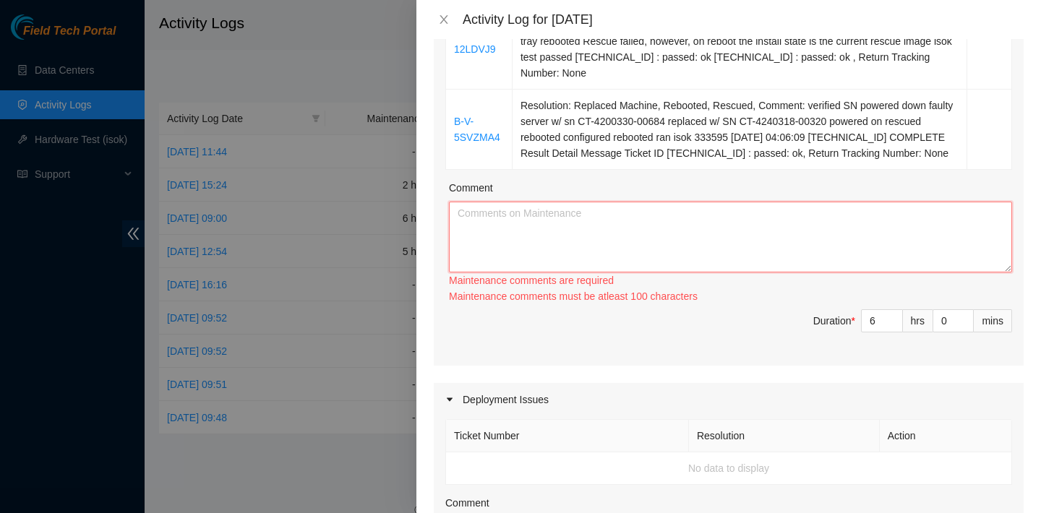
click at [561, 243] on textarea "Comment" at bounding box center [730, 237] width 563 height 71
paste textarea "B-V-5RM5Y2L Resolution: Other, Comment: worked with [PERSON_NAME] in webex Conn…"
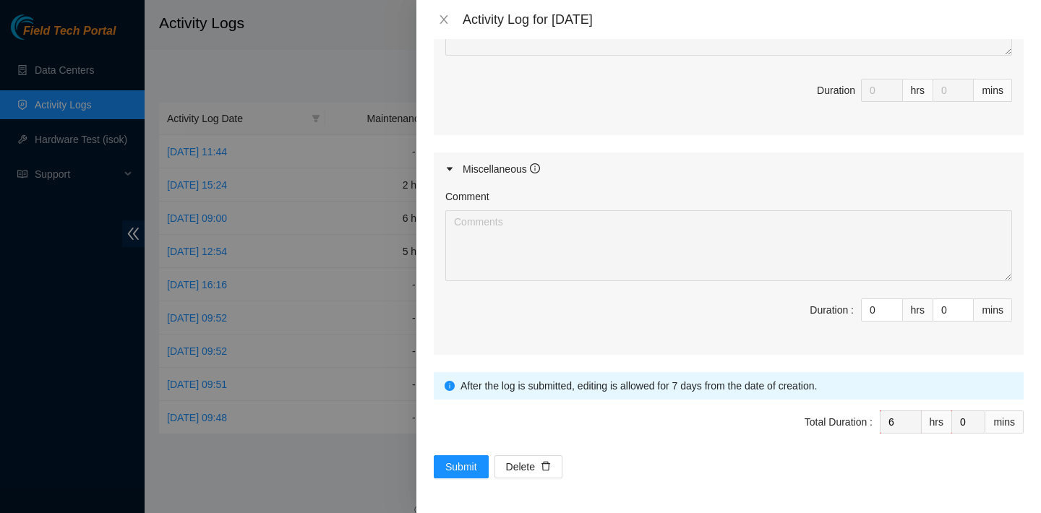
scroll to position [986, 0]
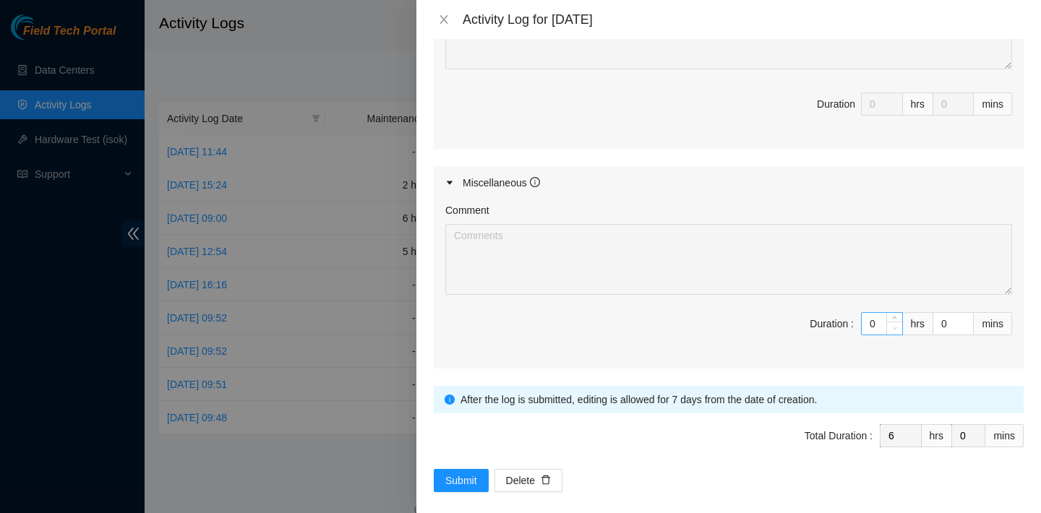
click at [892, 331] on icon "down" at bounding box center [894, 328] width 5 height 5
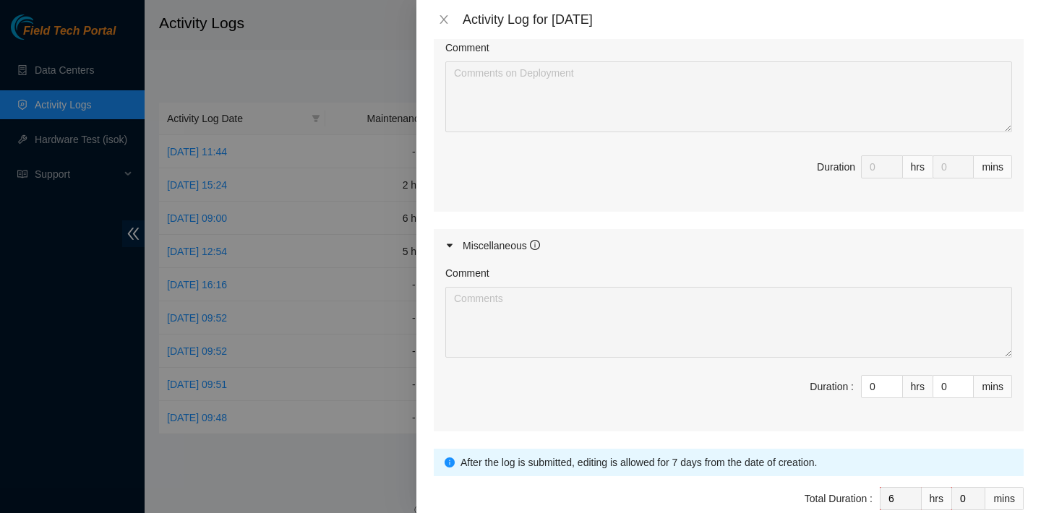
scroll to position [1015, 0]
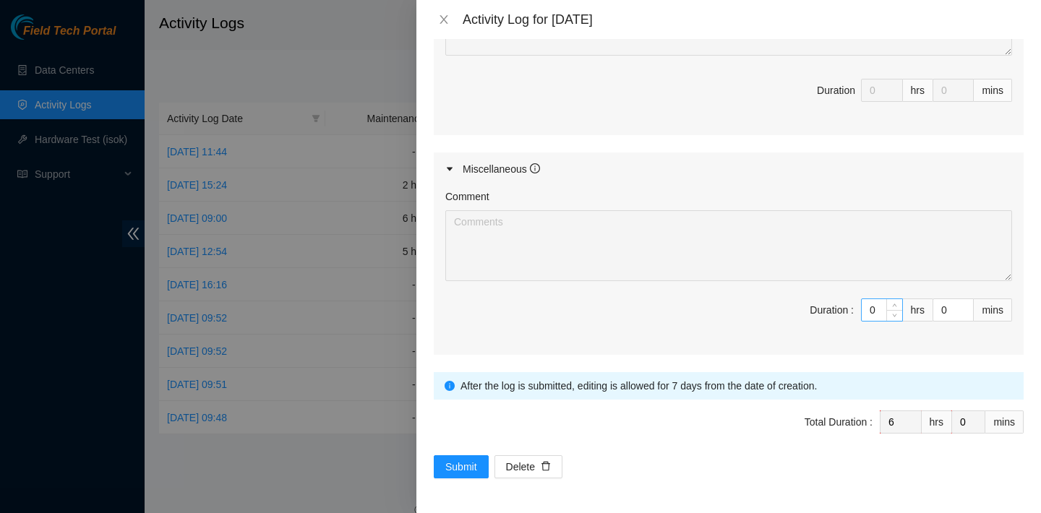
type textarea "B-V-5RM5Y2L Resolution: Other, Comment: worked with [PERSON_NAME] in webex Conn…"
click at [881, 310] on input "0" at bounding box center [881, 310] width 40 height 22
type input "2"
type input "8"
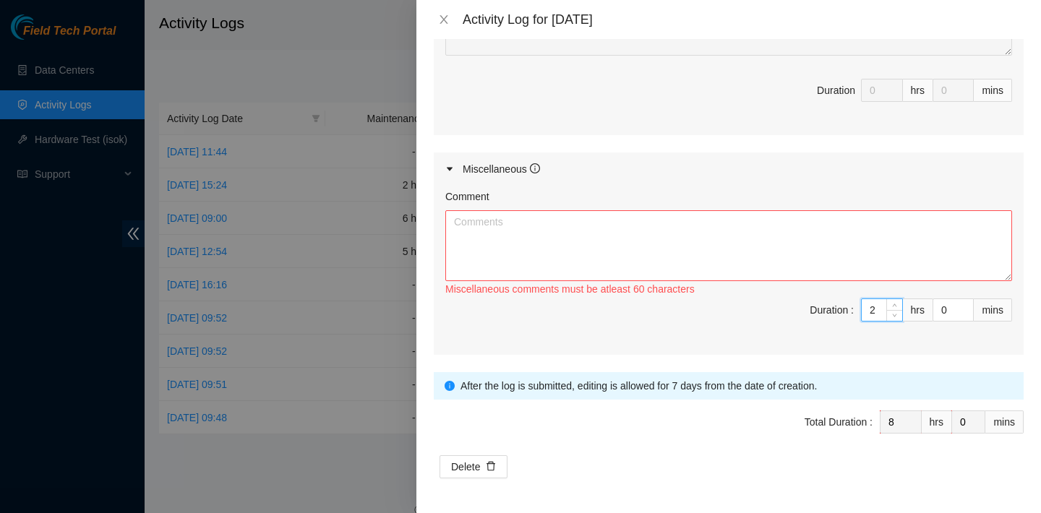
type input "2"
click at [796, 248] on textarea "Comment" at bounding box center [728, 245] width 567 height 71
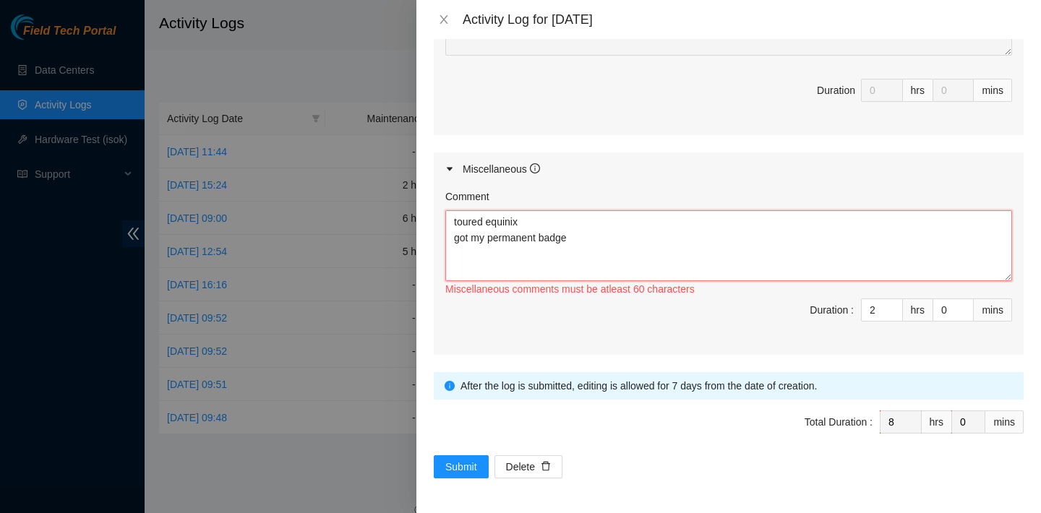
click at [522, 218] on textarea "toured equinix got my permanent badge" at bounding box center [728, 245] width 567 height 71
click at [578, 236] on textarea "toured equinix got my permanent badge" at bounding box center [728, 245] width 567 height 71
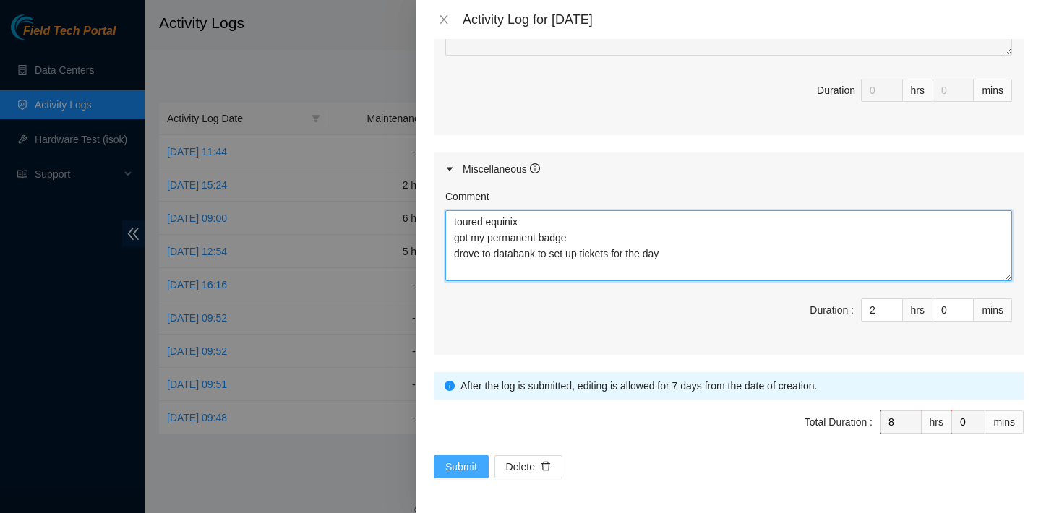
type textarea "toured equinix got my permanent badge drove to databank to set up tickets for t…"
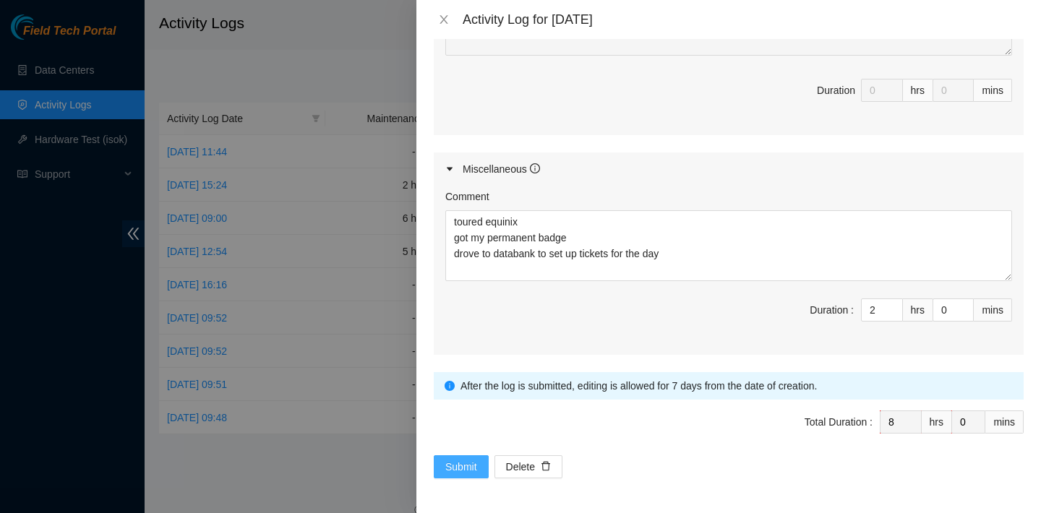
click at [466, 471] on span "Submit" at bounding box center [461, 467] width 32 height 16
